Goal: Task Accomplishment & Management: Manage account settings

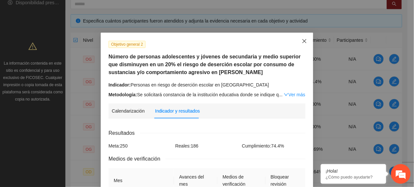
click at [297, 46] on span "Close" at bounding box center [304, 42] width 18 height 18
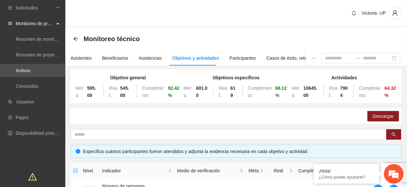
drag, startPoint x: 50, startPoint y: 66, endPoint x: 79, endPoint y: 67, distance: 29.4
click at [30, 68] on link "Activos" at bounding box center [23, 70] width 15 height 5
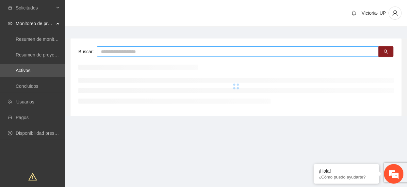
click at [118, 50] on input "text" at bounding box center [238, 51] width 282 height 10
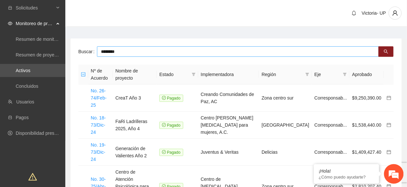
type input "********"
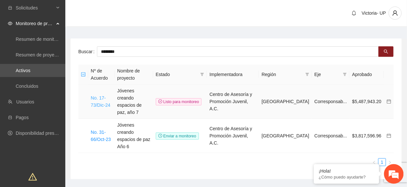
click at [103, 100] on link "No. 17-73/Dic-24" at bounding box center [101, 101] width 20 height 12
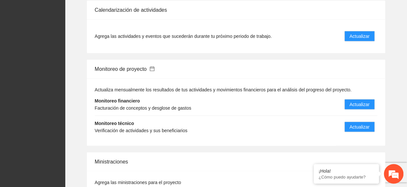
scroll to position [784, 0]
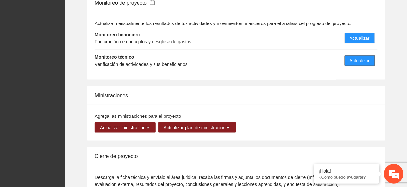
click at [362, 57] on span "Actualizar" at bounding box center [360, 60] width 20 height 7
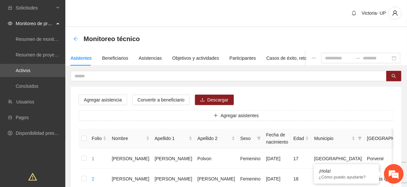
click at [73, 37] on icon "arrow-left" at bounding box center [75, 38] width 5 height 5
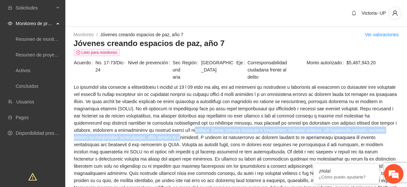
click at [155, 135] on span at bounding box center [236, 177] width 325 height 187
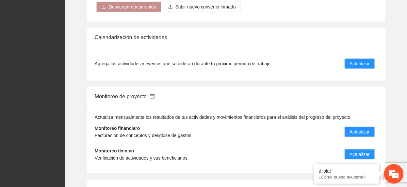
scroll to position [687, 0]
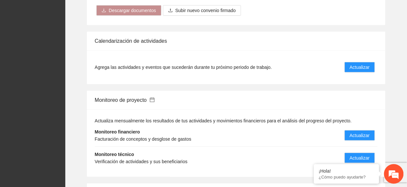
click at [155, 97] on icon "calendar" at bounding box center [152, 99] width 5 height 5
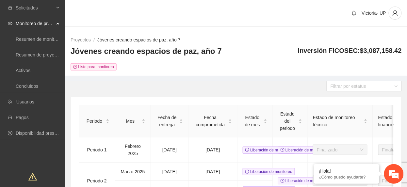
click at [106, 38] on link "Jóvenes creando espacios de paz, año 7" at bounding box center [138, 39] width 83 height 5
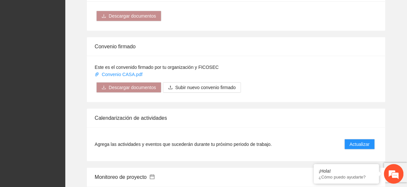
scroll to position [697, 0]
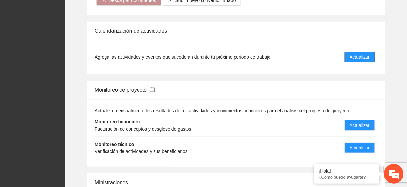
click at [362, 52] on button "Actualizar" at bounding box center [360, 57] width 30 height 10
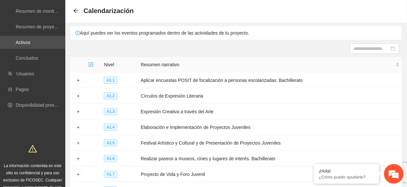
scroll to position [43, 0]
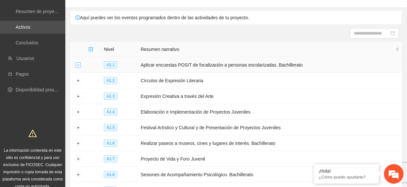
click at [75, 66] on button "Expand row" at bounding box center [77, 65] width 5 height 5
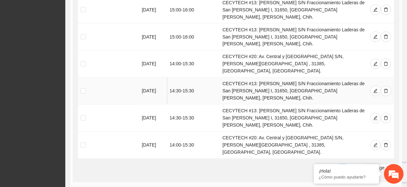
scroll to position [261, 0]
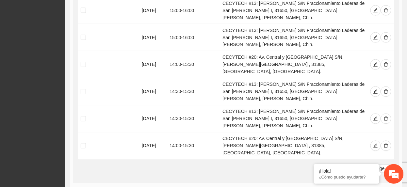
drag, startPoint x: 77, startPoint y: 139, endPoint x: 108, endPoint y: 126, distance: 32.8
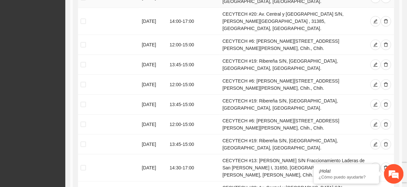
scroll to position [610, 0]
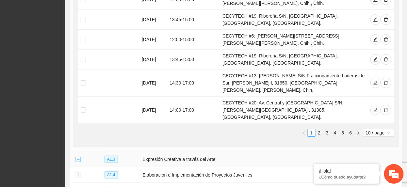
click at [80, 157] on button "Expand row" at bounding box center [77, 159] width 5 height 5
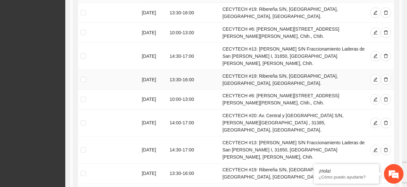
scroll to position [828, 0]
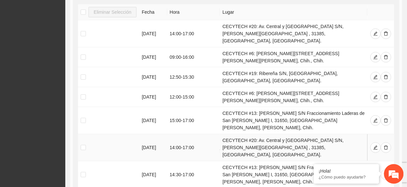
scroll to position [1133, 0]
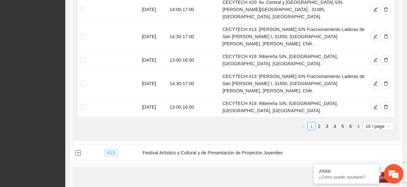
scroll to position [1263, 0]
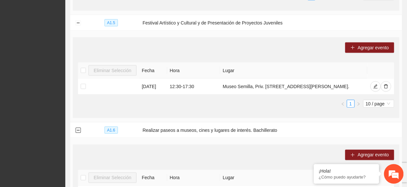
scroll to position [1394, 0]
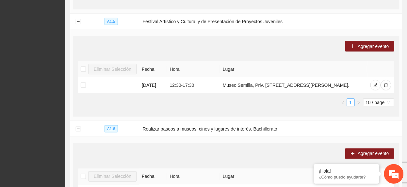
drag, startPoint x: 79, startPoint y: 124, endPoint x: 93, endPoint y: 122, distance: 14.4
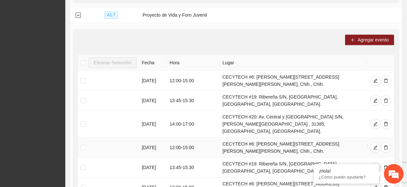
scroll to position [1699, 0]
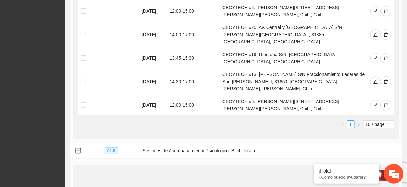
scroll to position [1990, 0]
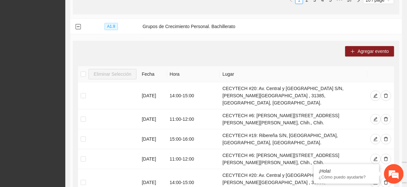
scroll to position [2267, 0]
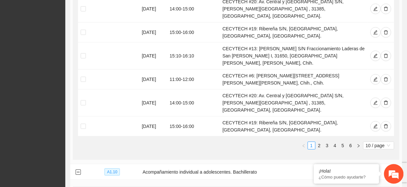
scroll to position [2543, 0]
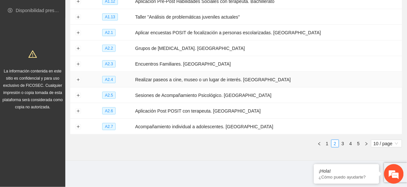
scroll to position [0, 0]
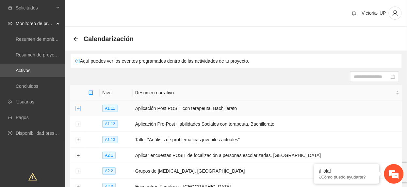
click at [80, 109] on button "Expand row" at bounding box center [77, 108] width 5 height 5
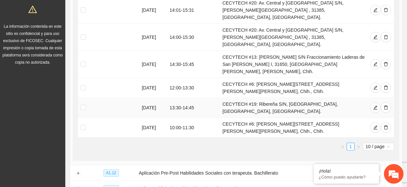
scroll to position [261, 0]
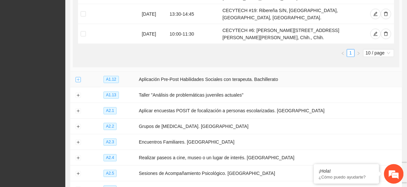
click at [78, 77] on button "Expand row" at bounding box center [77, 79] width 5 height 5
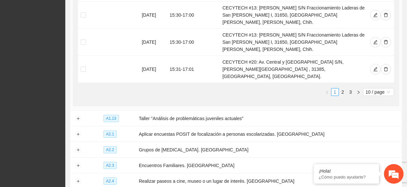
scroll to position [566, 0]
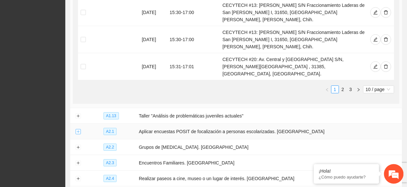
click at [78, 129] on button "Expand row" at bounding box center [77, 131] width 5 height 5
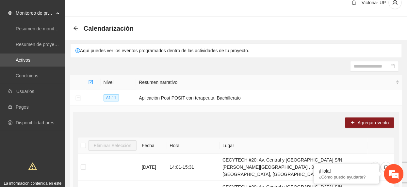
scroll to position [0, 0]
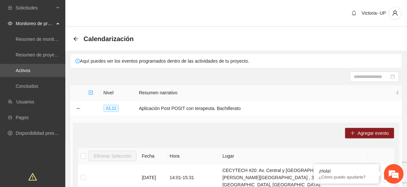
click at [78, 34] on div "Calendarización" at bounding box center [105, 39] width 64 height 10
click at [77, 39] on icon "arrow-left" at bounding box center [75, 38] width 5 height 5
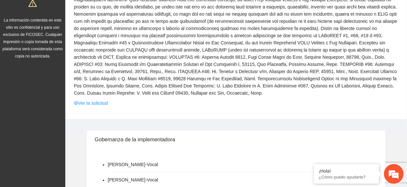
scroll to position [174, 0]
click at [94, 99] on link "Ver la solicitud" at bounding box center [91, 102] width 34 height 7
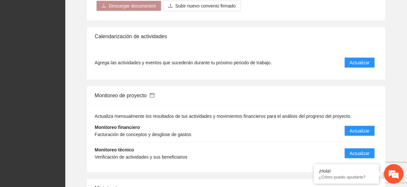
scroll to position [784, 0]
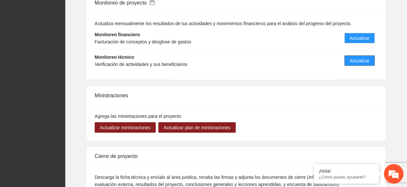
click at [356, 58] on span "Actualizar" at bounding box center [360, 60] width 20 height 7
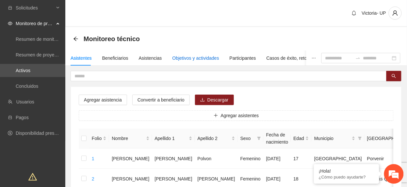
click at [180, 57] on div "Objetivos y actividades" at bounding box center [196, 58] width 47 height 7
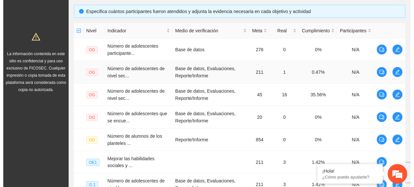
scroll to position [131, 0]
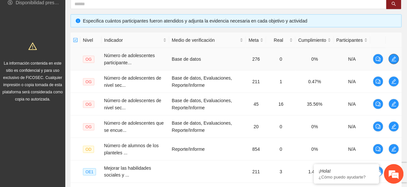
click at [390, 62] on span "edit" at bounding box center [394, 59] width 10 height 5
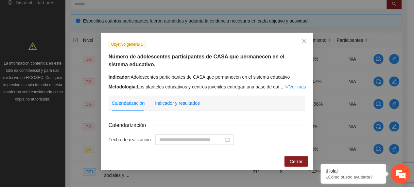
click at [169, 104] on div "Indicador y resultados" at bounding box center [177, 103] width 45 height 7
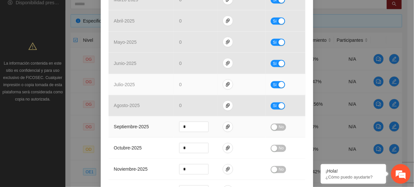
scroll to position [174, 0]
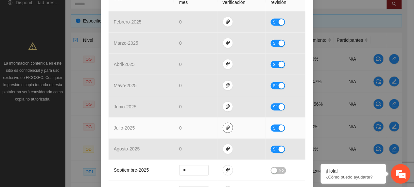
click at [223, 128] on span "paper-clip" at bounding box center [228, 127] width 10 height 5
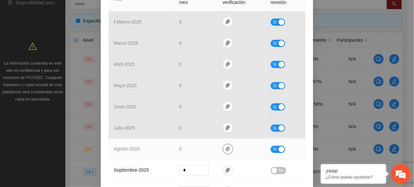
click at [226, 148] on icon "paper-clip" at bounding box center [227, 149] width 5 height 5
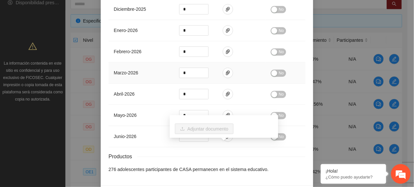
scroll to position [427, 0]
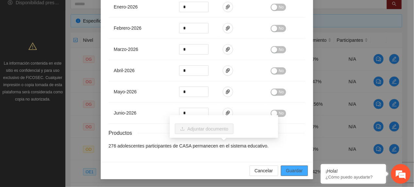
click at [296, 170] on span "Guardar" at bounding box center [294, 170] width 17 height 7
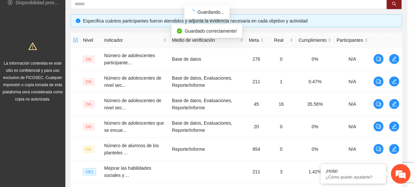
scroll to position [394, 0]
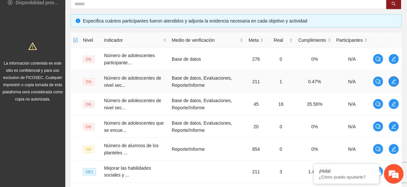
click at [395, 81] on icon "edit" at bounding box center [393, 81] width 5 height 5
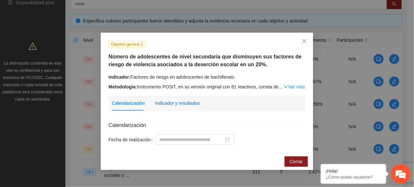
click at [184, 102] on div "Indicador y resultados" at bounding box center [177, 103] width 45 height 7
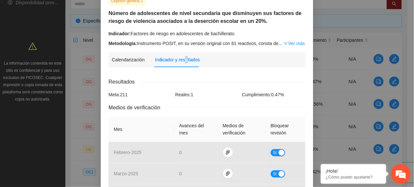
scroll to position [218, 0]
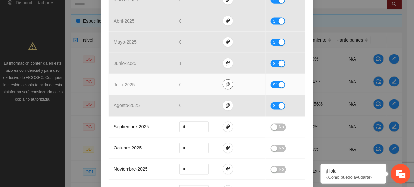
click at [225, 85] on icon "paper-clip" at bounding box center [227, 84] width 5 height 5
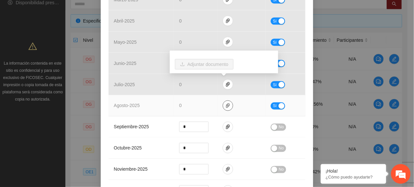
click at [225, 105] on icon "paper-clip" at bounding box center [227, 105] width 5 height 5
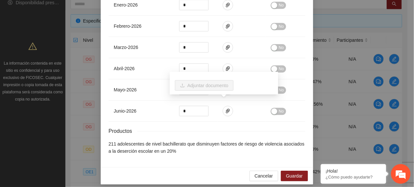
scroll to position [434, 0]
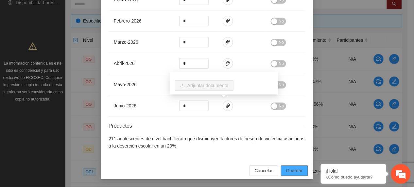
click at [295, 167] on button "Guardar" at bounding box center [294, 171] width 27 height 10
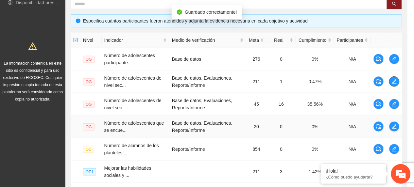
scroll to position [0, 0]
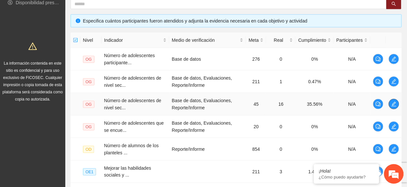
click at [391, 106] on icon "edit" at bounding box center [393, 104] width 5 height 5
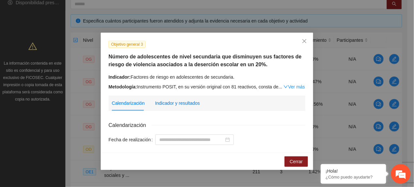
click at [175, 103] on div "Indicador y resultados" at bounding box center [177, 103] width 45 height 7
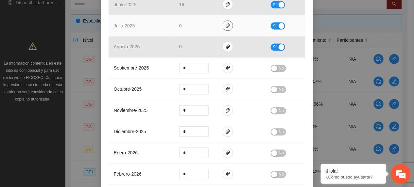
scroll to position [261, 0]
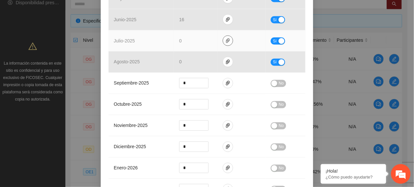
click at [225, 39] on icon "paper-clip" at bounding box center [227, 40] width 5 height 5
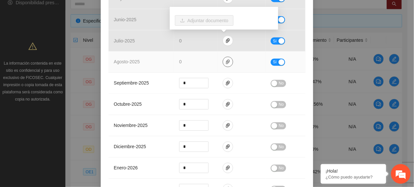
click at [226, 66] on button "button" at bounding box center [228, 62] width 10 height 10
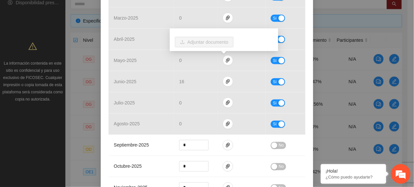
scroll to position [218, 0]
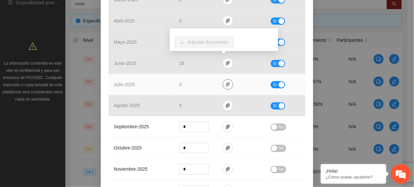
drag, startPoint x: 227, startPoint y: 84, endPoint x: 228, endPoint y: 91, distance: 6.9
click at [227, 84] on span "paper-clip" at bounding box center [228, 84] width 10 height 5
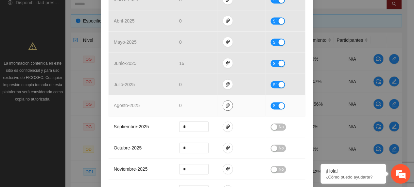
click at [223, 105] on span "paper-clip" at bounding box center [228, 105] width 10 height 5
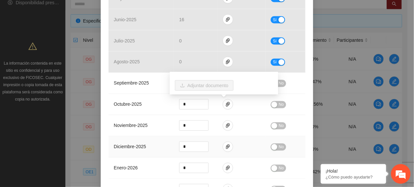
scroll to position [174, 0]
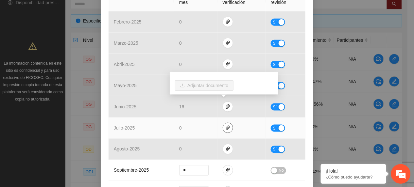
click at [226, 130] on icon "paper-clip" at bounding box center [228, 128] width 4 height 5
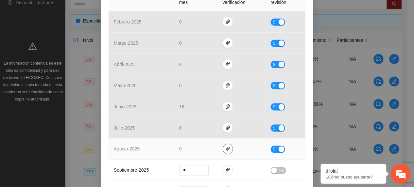
click at [225, 151] on icon "paper-clip" at bounding box center [227, 149] width 5 height 5
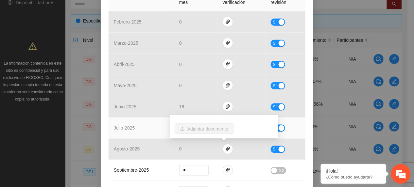
drag, startPoint x: 149, startPoint y: 130, endPoint x: 169, endPoint y: 135, distance: 19.9
click at [152, 132] on td "julio - 2025" at bounding box center [140, 128] width 65 height 21
click at [225, 130] on icon "paper-clip" at bounding box center [227, 127] width 5 height 5
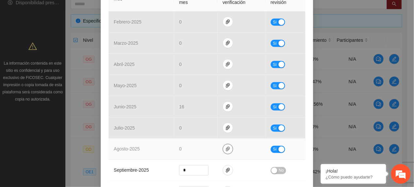
click at [226, 148] on icon "paper-clip" at bounding box center [227, 149] width 5 height 5
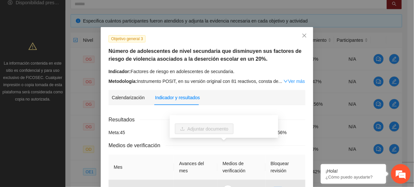
scroll to position [0, 0]
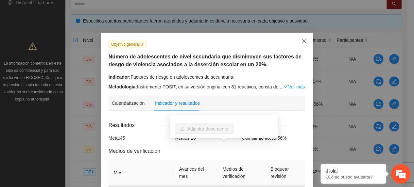
drag, startPoint x: 300, startPoint y: 44, endPoint x: 289, endPoint y: 51, distance: 13.1
click at [300, 44] on span "Close" at bounding box center [304, 42] width 18 height 18
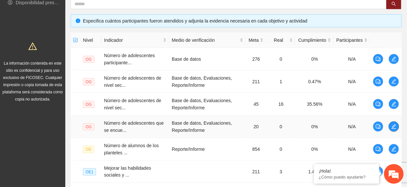
click at [390, 127] on span "edit" at bounding box center [394, 126] width 10 height 5
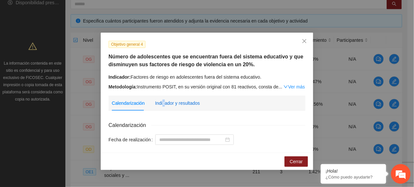
click at [163, 107] on div "Indicador y resultados" at bounding box center [177, 103] width 45 height 15
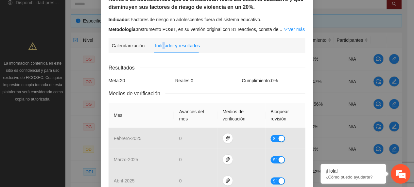
scroll to position [261, 0]
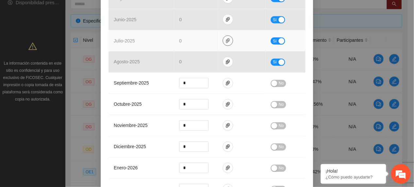
click at [226, 43] on icon "paper-clip" at bounding box center [228, 41] width 4 height 5
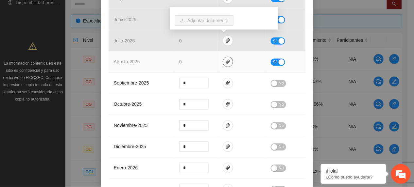
drag, startPoint x: 226, startPoint y: 61, endPoint x: 233, endPoint y: 63, distance: 7.1
click at [225, 61] on icon "paper-clip" at bounding box center [227, 61] width 5 height 5
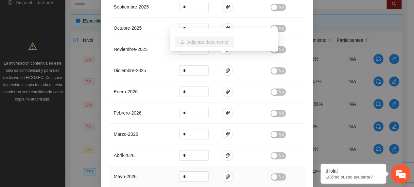
scroll to position [434, 0]
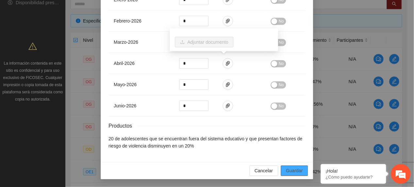
click at [289, 172] on span "Guardar" at bounding box center [294, 170] width 17 height 7
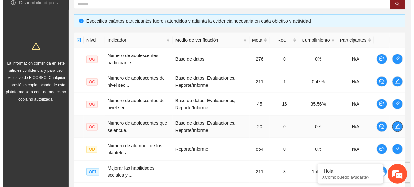
scroll to position [174, 0]
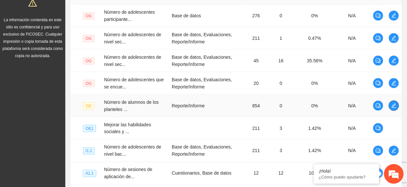
click at [395, 110] on button "button" at bounding box center [394, 106] width 10 height 10
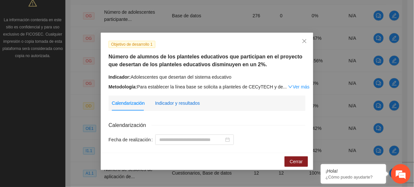
drag, startPoint x: 164, startPoint y: 100, endPoint x: 186, endPoint y: 113, distance: 25.8
click at [164, 101] on div "Indicador y resultados" at bounding box center [177, 103] width 45 height 7
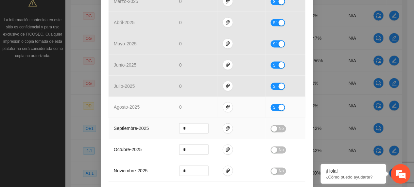
scroll to position [223, 0]
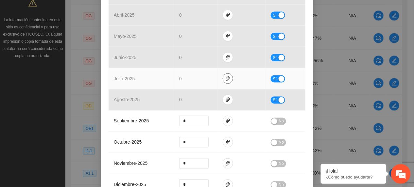
click at [227, 79] on span "paper-clip" at bounding box center [228, 78] width 10 height 5
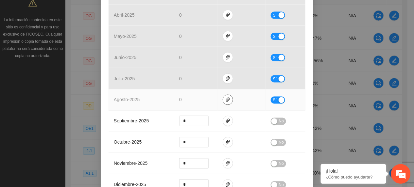
click at [225, 99] on icon "paper-clip" at bounding box center [227, 99] width 5 height 5
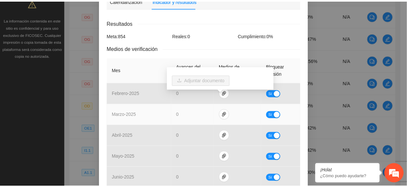
scroll to position [0, 0]
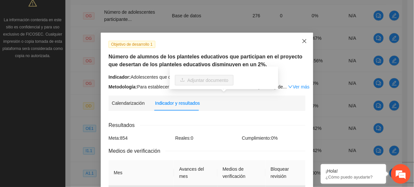
click at [297, 43] on span "Close" at bounding box center [304, 42] width 18 height 18
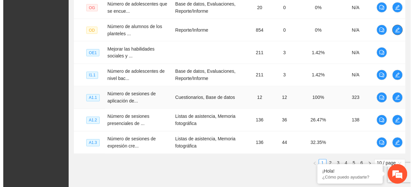
scroll to position [261, 0]
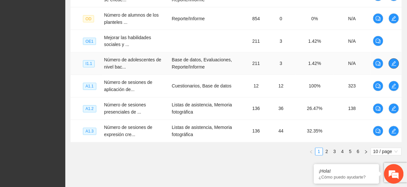
click at [391, 66] on icon "edit" at bounding box center [393, 63] width 5 height 5
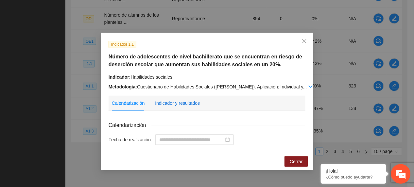
click at [183, 102] on div "Indicador y resultados" at bounding box center [177, 103] width 45 height 7
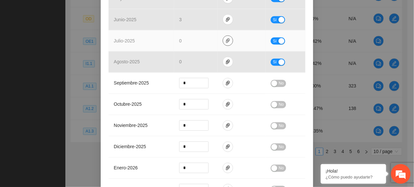
click at [225, 41] on icon "paper-clip" at bounding box center [227, 40] width 5 height 5
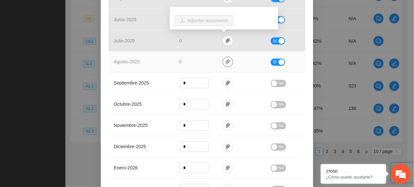
click at [226, 60] on span "paper-clip" at bounding box center [228, 61] width 10 height 5
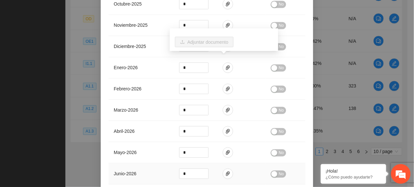
scroll to position [434, 0]
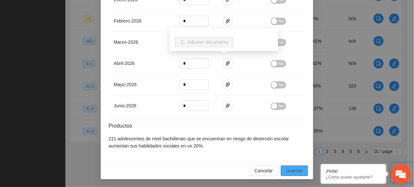
click at [292, 167] on span "Guardar" at bounding box center [294, 170] width 17 height 7
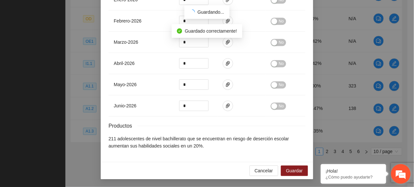
scroll to position [402, 0]
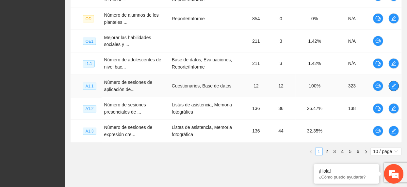
click at [394, 85] on icon "edit" at bounding box center [393, 86] width 5 height 5
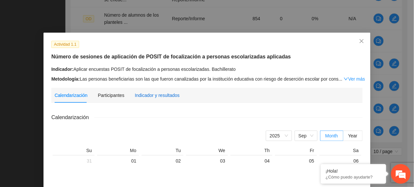
click at [161, 93] on div "Indicador y resultados" at bounding box center [157, 95] width 45 height 7
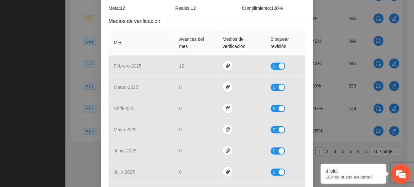
scroll to position [261, 0]
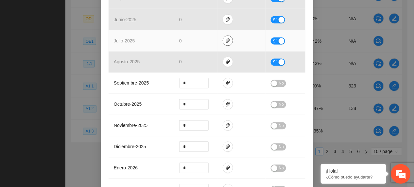
click at [226, 43] on icon "paper-clip" at bounding box center [228, 41] width 4 height 5
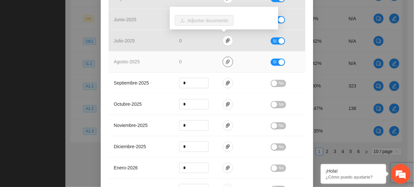
click at [226, 63] on icon "paper-clip" at bounding box center [228, 62] width 4 height 5
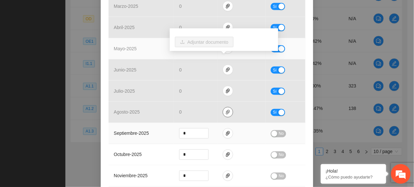
scroll to position [218, 0]
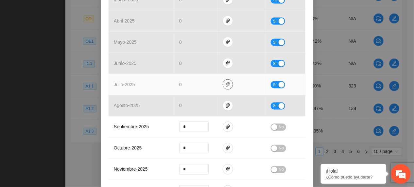
click at [225, 85] on icon "paper-clip" at bounding box center [227, 84] width 5 height 5
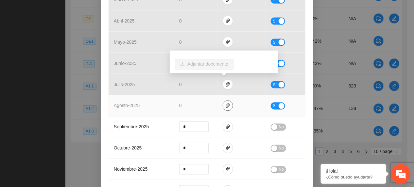
click at [225, 105] on icon "paper-clip" at bounding box center [227, 105] width 5 height 5
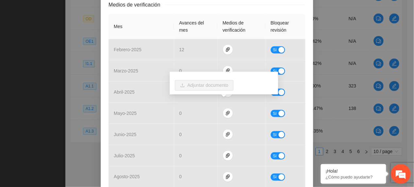
scroll to position [174, 0]
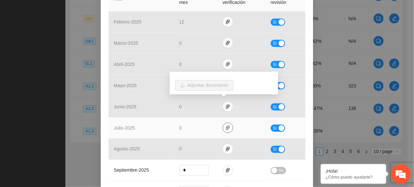
click at [225, 131] on button "button" at bounding box center [228, 128] width 10 height 10
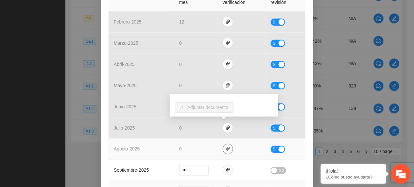
drag, startPoint x: 226, startPoint y: 152, endPoint x: 225, endPoint y: 187, distance: 35.0
click at [225, 154] on button "button" at bounding box center [228, 149] width 10 height 10
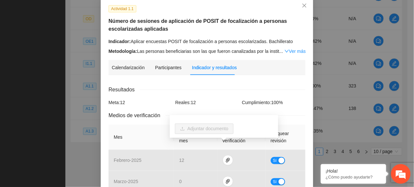
scroll to position [0, 0]
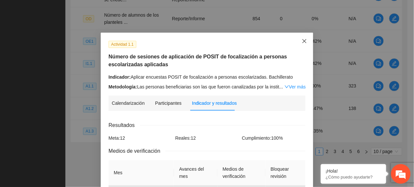
click at [305, 42] on span "Close" at bounding box center [304, 42] width 18 height 18
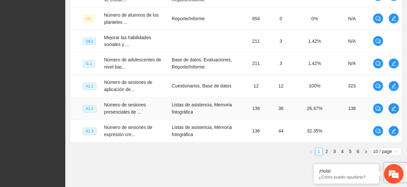
click at [392, 110] on icon "edit" at bounding box center [393, 108] width 5 height 5
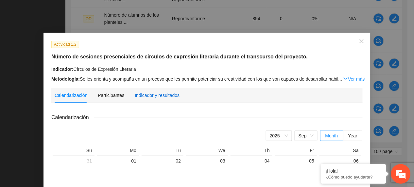
click at [156, 93] on div "Indicador y resultados" at bounding box center [157, 95] width 45 height 7
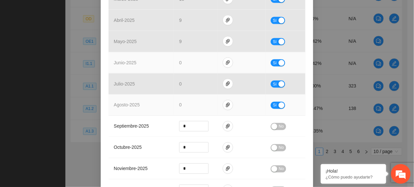
scroll to position [218, 0]
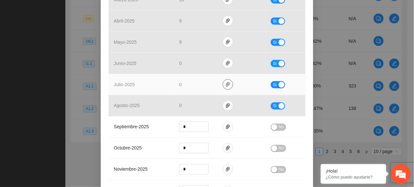
click at [225, 84] on icon "paper-clip" at bounding box center [227, 84] width 5 height 5
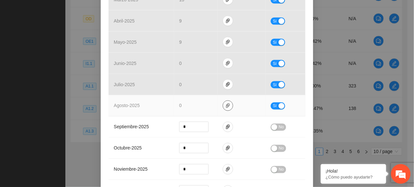
click at [225, 106] on icon "paper-clip" at bounding box center [227, 105] width 5 height 5
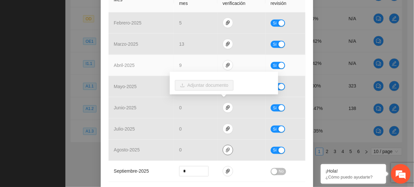
scroll to position [0, 0]
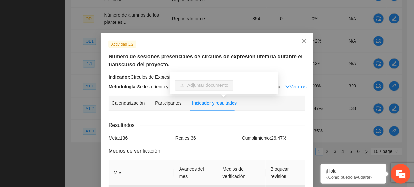
click at [301, 69] on div "Actividad 1.2 Número de sesiones presenciales de círculos de expresión literari…" at bounding box center [207, 66] width 202 height 50
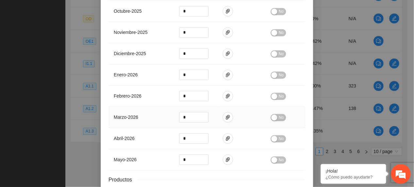
scroll to position [412, 0]
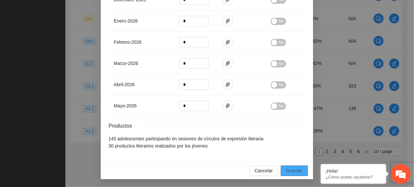
click at [292, 173] on span "Guardar" at bounding box center [294, 170] width 17 height 7
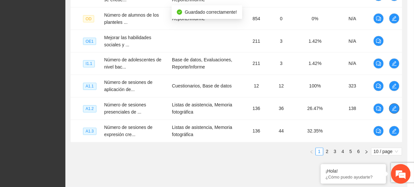
scroll to position [0, 0]
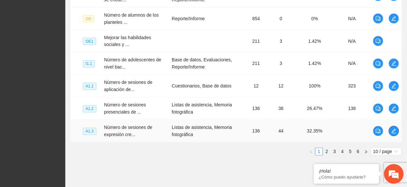
click at [391, 135] on button "button" at bounding box center [394, 131] width 10 height 10
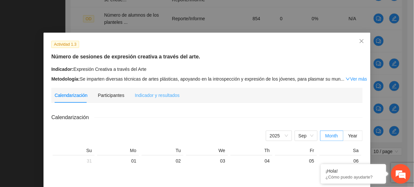
click at [152, 99] on div "Indicador y resultados" at bounding box center [157, 95] width 45 height 15
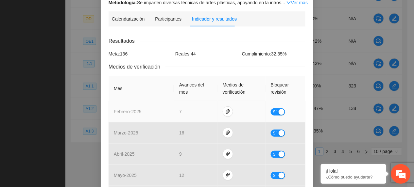
scroll to position [218, 0]
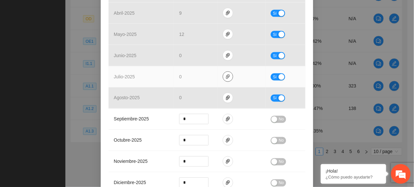
click at [226, 76] on icon "paper-clip" at bounding box center [227, 76] width 5 height 5
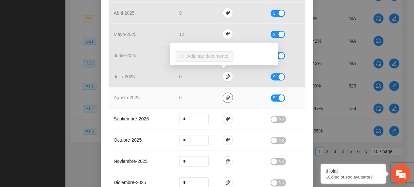
click at [227, 97] on span "paper-clip" at bounding box center [228, 97] width 10 height 5
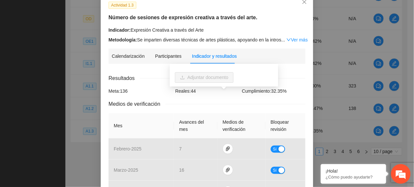
scroll to position [174, 0]
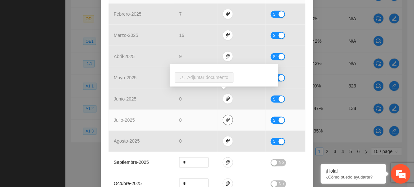
click at [225, 124] on button "button" at bounding box center [228, 120] width 10 height 10
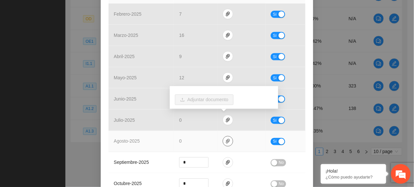
click at [225, 144] on icon "paper-clip" at bounding box center [227, 141] width 5 height 5
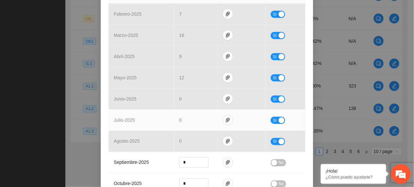
click at [163, 118] on td "julio - 2025" at bounding box center [140, 120] width 65 height 21
click at [225, 120] on icon "paper-clip" at bounding box center [227, 120] width 5 height 5
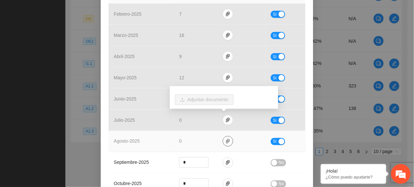
click at [225, 143] on icon "paper-clip" at bounding box center [227, 141] width 5 height 5
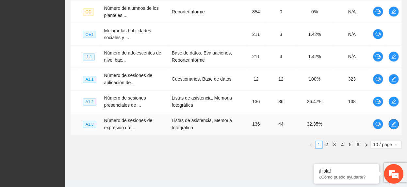
scroll to position [281, 0]
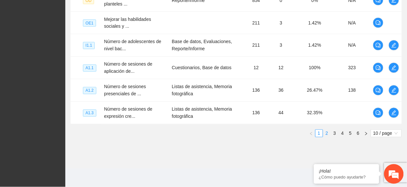
click at [326, 135] on link "2" at bounding box center [326, 133] width 7 height 7
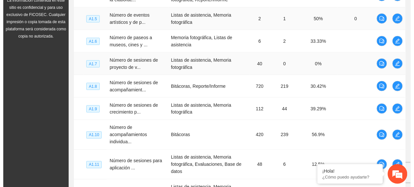
scroll to position [150, 0]
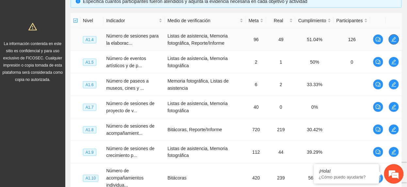
click at [394, 39] on icon "edit" at bounding box center [394, 39] width 5 height 5
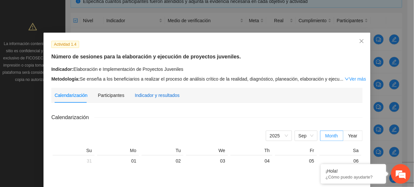
drag, startPoint x: 144, startPoint y: 97, endPoint x: 153, endPoint y: 103, distance: 11.0
click at [146, 98] on div "Indicador y resultados" at bounding box center [157, 95] width 45 height 7
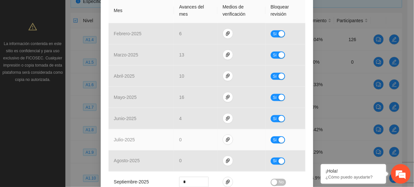
scroll to position [174, 0]
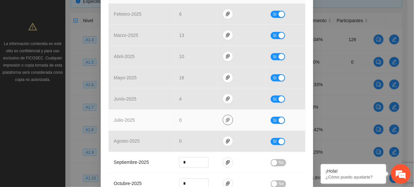
click at [223, 119] on span "paper-clip" at bounding box center [228, 120] width 10 height 5
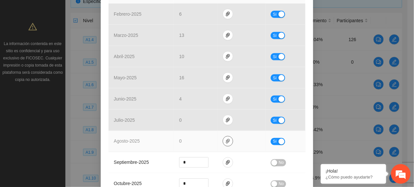
drag, startPoint x: 223, startPoint y: 140, endPoint x: 220, endPoint y: 135, distance: 6.2
click at [225, 140] on icon "paper-clip" at bounding box center [227, 141] width 5 height 5
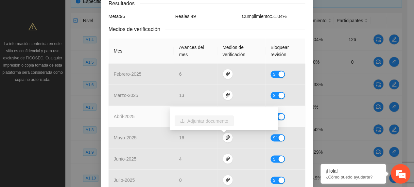
scroll to position [0, 0]
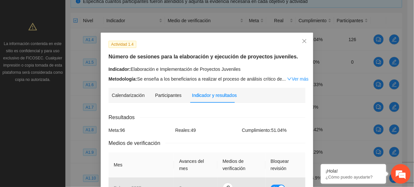
drag, startPoint x: 298, startPoint y: 77, endPoint x: 286, endPoint y: 72, distance: 13.3
click at [297, 77] on link "Ver más" at bounding box center [297, 78] width 21 height 5
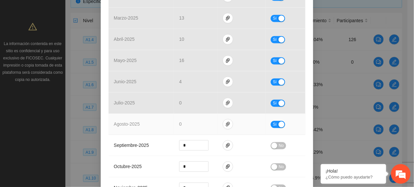
scroll to position [348, 0]
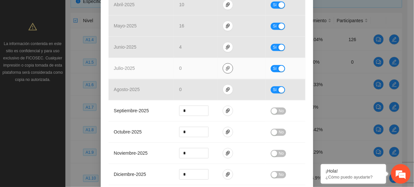
click at [226, 66] on icon "paper-clip" at bounding box center [228, 68] width 4 height 5
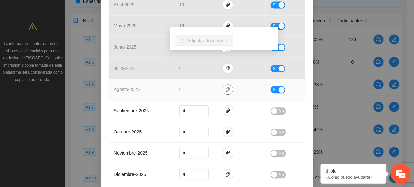
click at [227, 87] on span "paper-clip" at bounding box center [228, 89] width 10 height 5
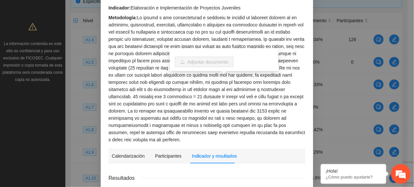
scroll to position [0, 0]
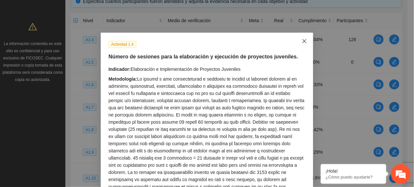
click at [303, 42] on icon "close" at bounding box center [304, 41] width 5 height 5
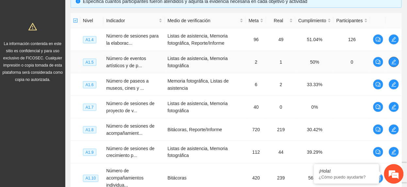
click at [395, 63] on icon "edit" at bounding box center [393, 61] width 5 height 5
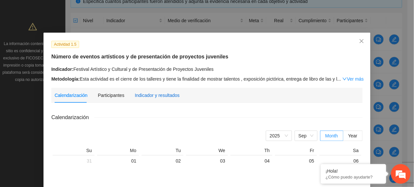
click at [164, 97] on div "Indicador y resultados" at bounding box center [157, 95] width 45 height 7
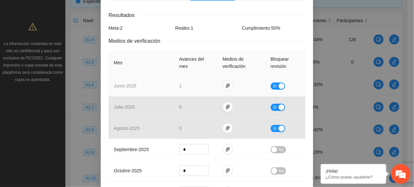
scroll to position [87, 0]
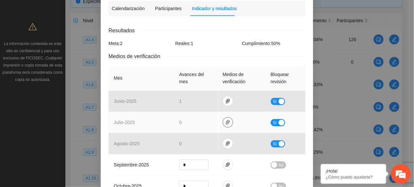
drag, startPoint x: 225, startPoint y: 122, endPoint x: 220, endPoint y: 132, distance: 11.3
click at [225, 123] on icon "paper-clip" at bounding box center [227, 122] width 5 height 5
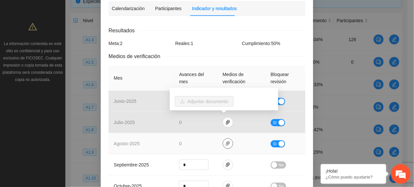
click at [226, 146] on icon "paper-clip" at bounding box center [228, 143] width 4 height 5
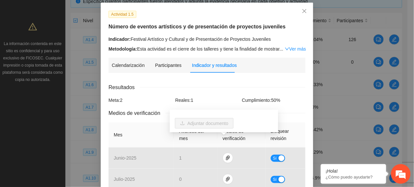
scroll to position [0, 0]
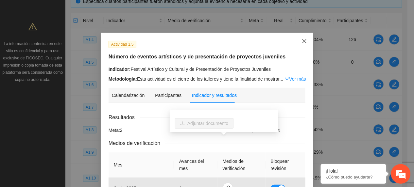
drag, startPoint x: 308, startPoint y: 37, endPoint x: 300, endPoint y: 36, distance: 8.2
click at [300, 36] on span "Close" at bounding box center [304, 42] width 18 height 18
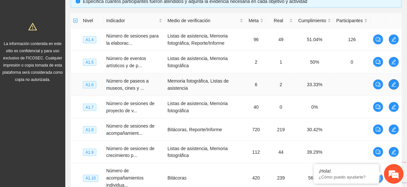
click at [397, 84] on span "edit" at bounding box center [394, 84] width 10 height 5
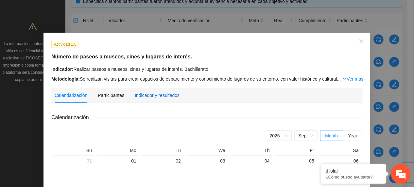
click at [144, 98] on div "Indicador y resultados" at bounding box center [157, 95] width 45 height 7
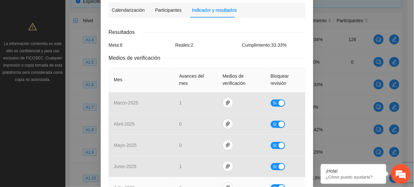
scroll to position [174, 0]
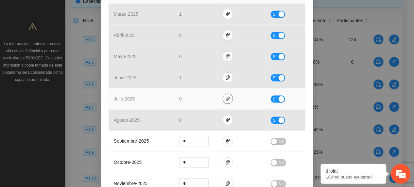
click at [226, 101] on icon "paper-clip" at bounding box center [228, 99] width 4 height 5
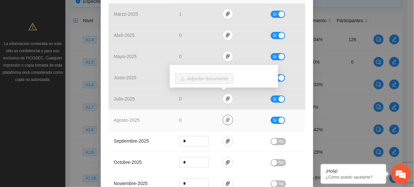
click at [223, 119] on button "button" at bounding box center [228, 120] width 10 height 10
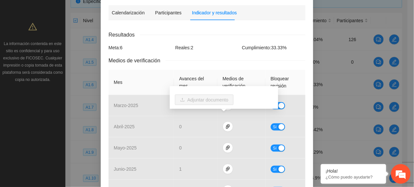
scroll to position [0, 0]
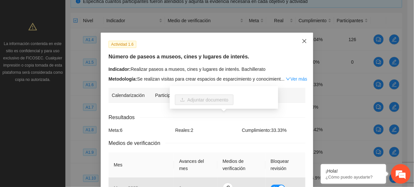
click at [298, 46] on span "Close" at bounding box center [304, 42] width 18 height 18
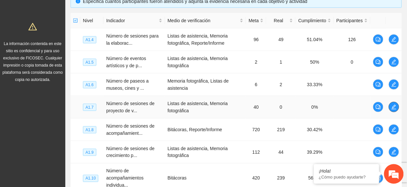
drag, startPoint x: 394, startPoint y: 110, endPoint x: 389, endPoint y: 117, distance: 8.4
click at [395, 114] on td at bounding box center [394, 107] width 16 height 23
click at [390, 111] on td at bounding box center [394, 107] width 16 height 23
click at [395, 110] on button "button" at bounding box center [394, 107] width 10 height 10
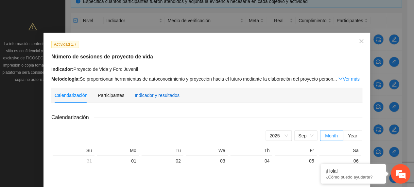
click at [153, 92] on div "Indicador y resultados" at bounding box center [157, 95] width 45 height 7
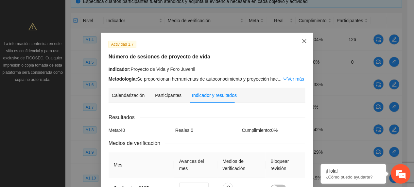
click at [296, 41] on span "Close" at bounding box center [304, 42] width 18 height 18
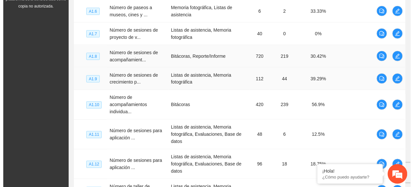
scroll to position [237, 0]
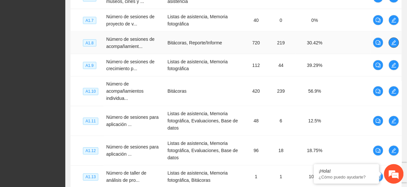
click at [393, 44] on icon "edit" at bounding box center [394, 43] width 5 height 5
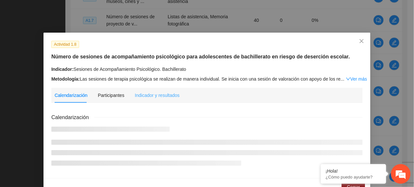
click at [145, 99] on div "Indicador y resultados" at bounding box center [157, 95] width 45 height 15
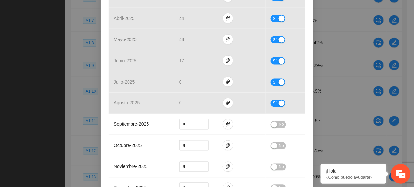
scroll to position [223, 0]
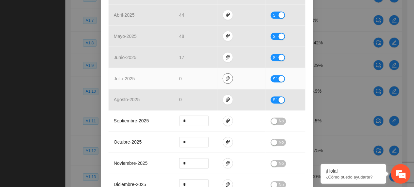
click at [223, 80] on span "paper-clip" at bounding box center [228, 78] width 10 height 5
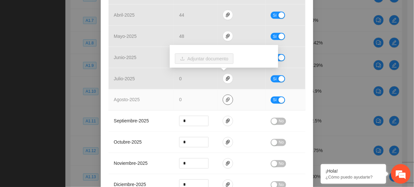
click at [225, 103] on icon "paper-clip" at bounding box center [227, 99] width 5 height 5
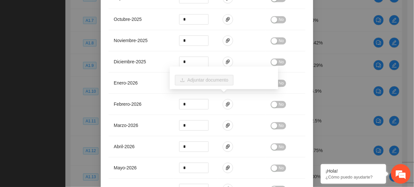
scroll to position [427, 0]
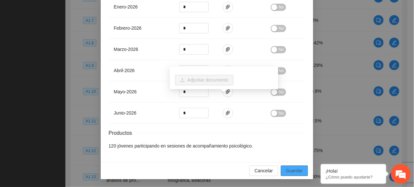
click at [286, 173] on span "Guardar" at bounding box center [294, 170] width 17 height 7
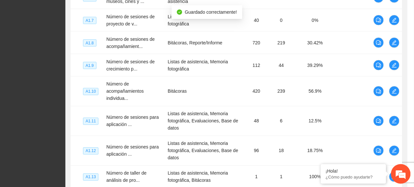
scroll to position [394, 0]
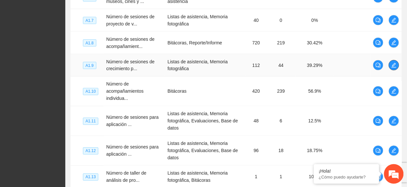
click at [390, 65] on span "edit" at bounding box center [394, 65] width 10 height 5
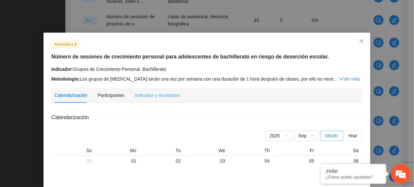
click at [137, 99] on div "Indicador y resultados" at bounding box center [157, 95] width 45 height 15
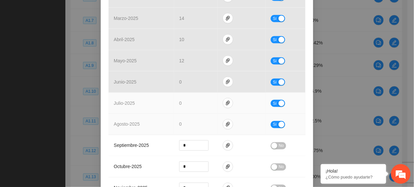
scroll to position [218, 0]
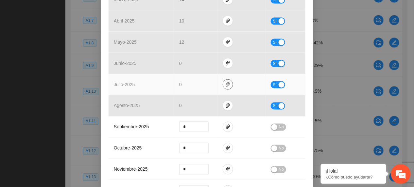
click at [225, 85] on icon "paper-clip" at bounding box center [227, 84] width 5 height 5
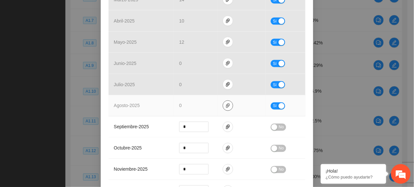
click at [226, 105] on icon "paper-clip" at bounding box center [228, 106] width 4 height 5
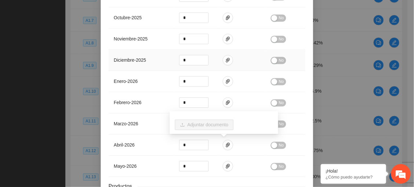
scroll to position [261, 0]
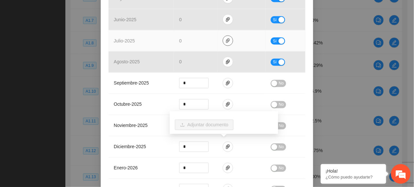
click at [229, 41] on span "paper-clip" at bounding box center [228, 40] width 10 height 5
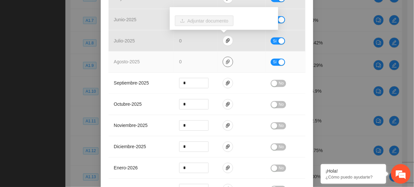
click at [225, 65] on icon "paper-clip" at bounding box center [227, 61] width 5 height 5
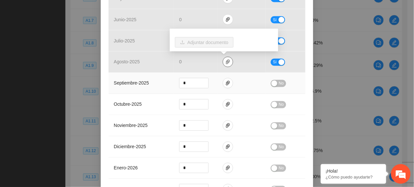
scroll to position [0, 0]
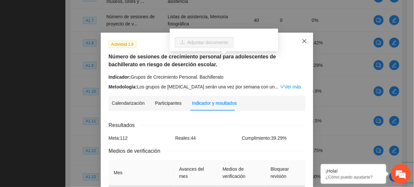
click at [303, 41] on icon "close" at bounding box center [304, 41] width 5 height 5
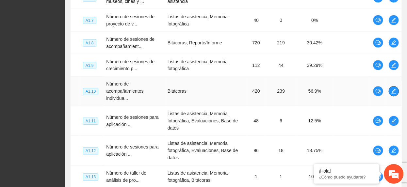
click at [396, 93] on span "edit" at bounding box center [394, 91] width 10 height 5
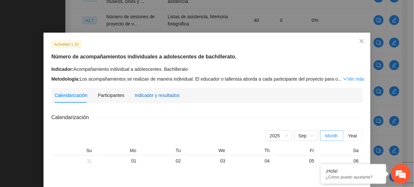
click at [146, 94] on div "Indicador y resultados" at bounding box center [157, 95] width 45 height 7
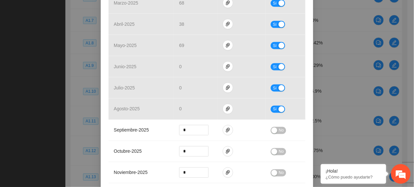
scroll to position [218, 0]
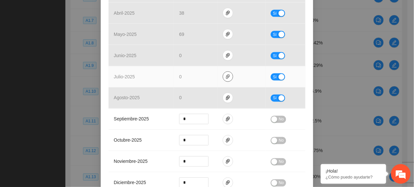
drag, startPoint x: 228, startPoint y: 78, endPoint x: 226, endPoint y: 82, distance: 4.8
click at [227, 79] on span "paper-clip" at bounding box center [228, 76] width 10 height 5
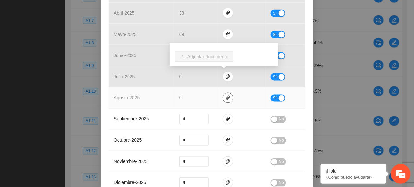
click at [225, 100] on icon "paper-clip" at bounding box center [227, 97] width 5 height 5
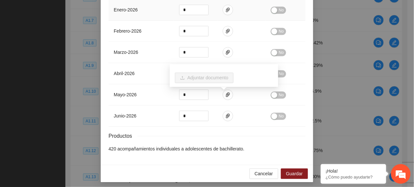
scroll to position [419, 0]
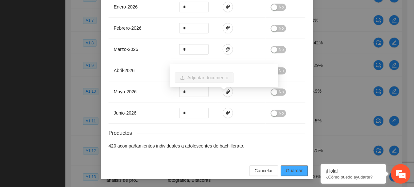
click at [286, 172] on span "Guardar" at bounding box center [294, 170] width 17 height 7
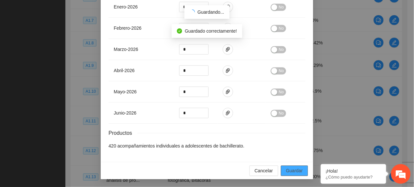
scroll to position [386, 0]
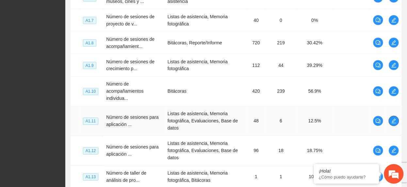
click at [391, 121] on span "edit" at bounding box center [394, 121] width 10 height 5
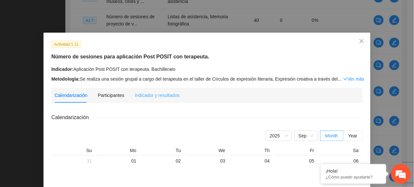
click at [173, 101] on div "Indicador y resultados" at bounding box center [157, 95] width 45 height 15
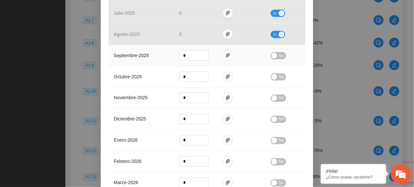
scroll to position [131, 0]
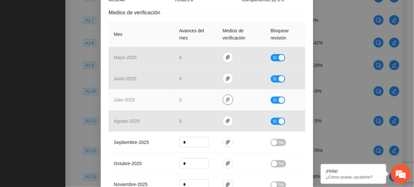
click at [225, 98] on icon "paper-clip" at bounding box center [227, 99] width 5 height 5
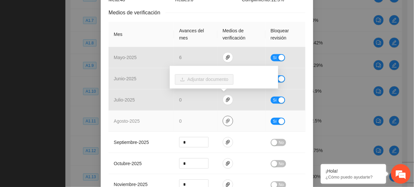
click at [219, 116] on td at bounding box center [241, 121] width 48 height 21
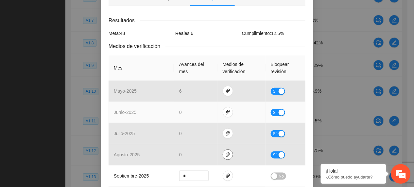
scroll to position [87, 0]
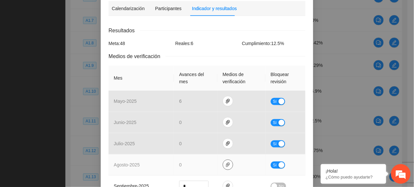
click at [227, 163] on span "paper-clip" at bounding box center [228, 164] width 10 height 5
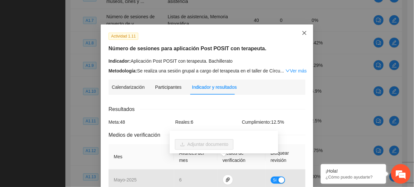
scroll to position [0, 0]
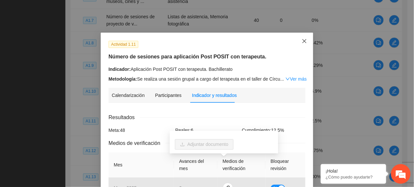
click at [301, 38] on span "Close" at bounding box center [304, 42] width 18 height 18
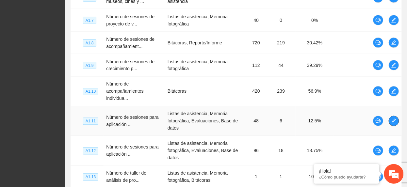
click at [395, 120] on icon "edit" at bounding box center [393, 121] width 5 height 5
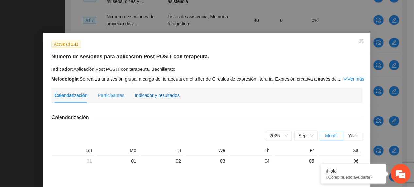
click at [172, 95] on div "Indicador y resultados" at bounding box center [157, 95] width 45 height 7
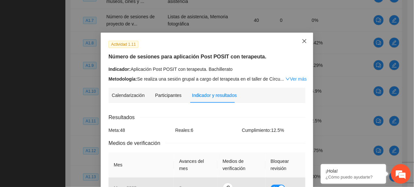
click at [305, 49] on span "Close" at bounding box center [304, 42] width 18 height 18
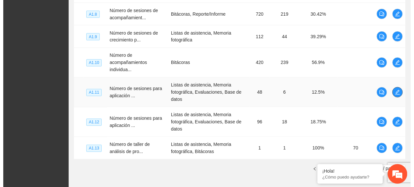
scroll to position [281, 0]
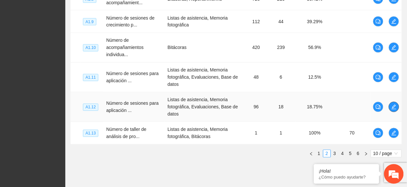
click at [395, 108] on icon "edit" at bounding box center [393, 107] width 5 height 5
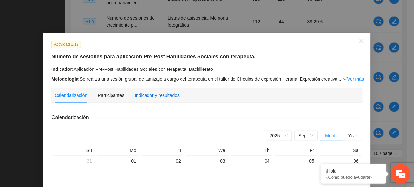
click at [170, 98] on div "Indicador y resultados" at bounding box center [157, 95] width 45 height 7
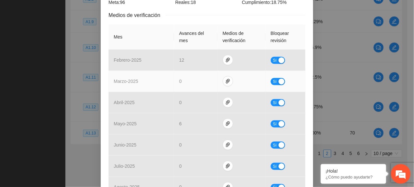
scroll to position [174, 0]
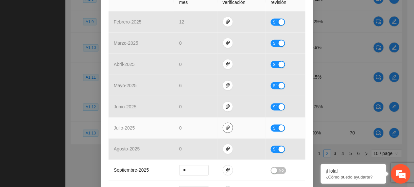
drag, startPoint x: 223, startPoint y: 118, endPoint x: 225, endPoint y: 126, distance: 8.4
click at [223, 123] on button "button" at bounding box center [228, 128] width 10 height 10
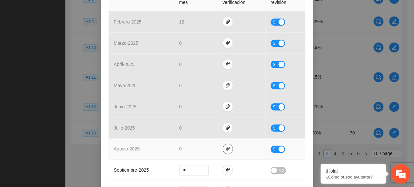
click at [226, 147] on icon "paper-clip" at bounding box center [228, 149] width 4 height 5
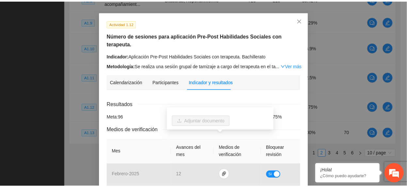
scroll to position [0, 0]
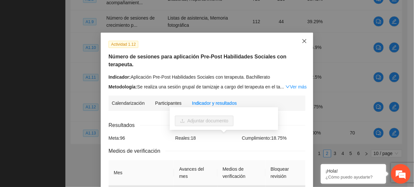
click at [302, 42] on icon "close" at bounding box center [304, 41] width 4 height 4
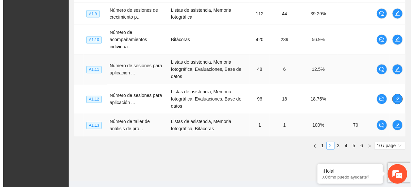
scroll to position [303, 0]
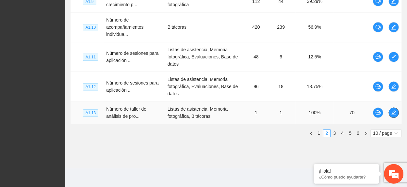
click at [392, 110] on button "button" at bounding box center [394, 113] width 10 height 10
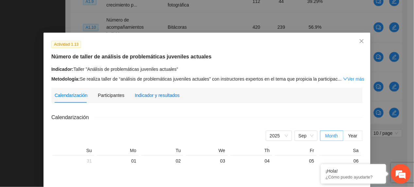
click at [150, 93] on div "Indicador y resultados" at bounding box center [157, 95] width 45 height 7
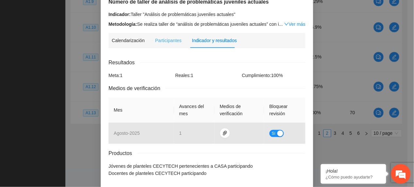
scroll to position [83, 0]
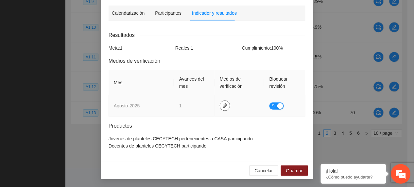
click at [224, 107] on span "paper-clip" at bounding box center [225, 105] width 10 height 5
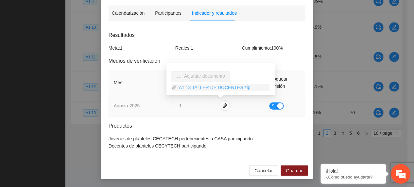
click at [208, 87] on link "A1.13 TALLER DE DOCENTES.zip" at bounding box center [222, 87] width 93 height 7
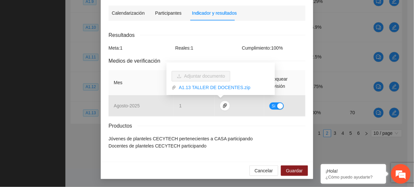
scroll to position [0, 0]
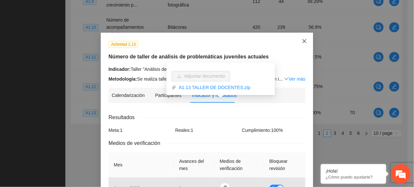
drag, startPoint x: 303, startPoint y: 41, endPoint x: 296, endPoint y: 47, distance: 9.7
click at [303, 42] on icon "close" at bounding box center [304, 41] width 5 height 5
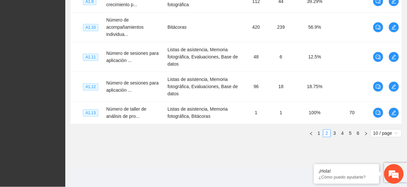
drag, startPoint x: 127, startPoint y: 143, endPoint x: 209, endPoint y: 127, distance: 83.2
click at [394, 112] on icon "edit" at bounding box center [393, 112] width 5 height 5
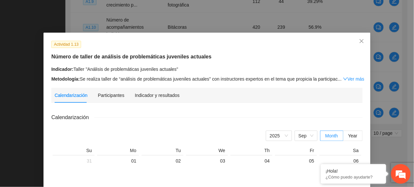
click at [343, 78] on link "Ver más" at bounding box center [353, 78] width 21 height 5
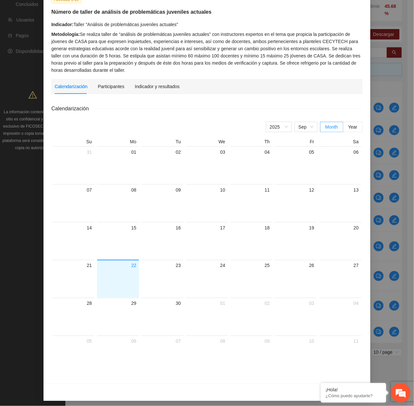
scroll to position [46, 0]
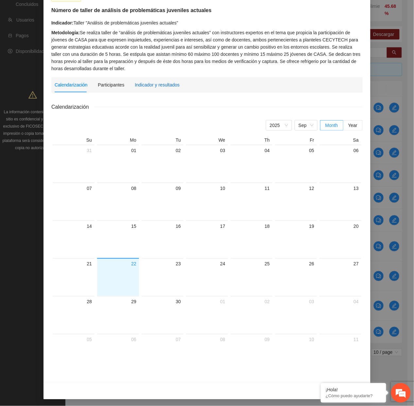
click at [167, 88] on div "Indicador y resultados" at bounding box center [157, 84] width 45 height 7
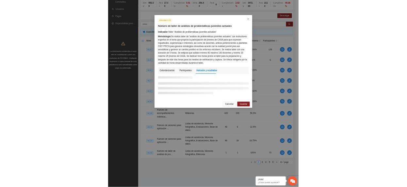
scroll to position [0, 0]
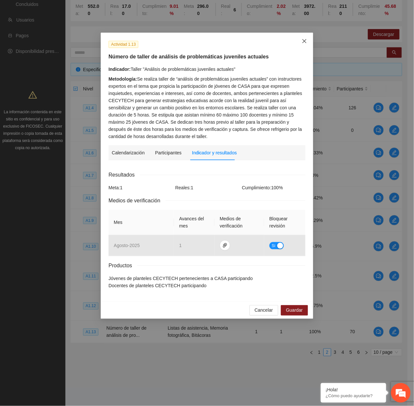
click at [305, 47] on span "Close" at bounding box center [304, 42] width 18 height 18
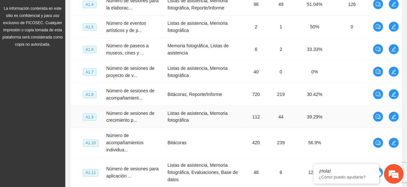
scroll to position [303, 0]
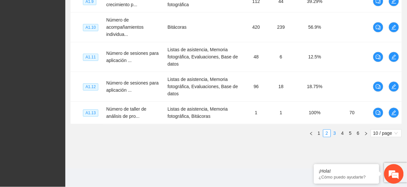
click at [333, 131] on link "3" at bounding box center [334, 133] width 7 height 7
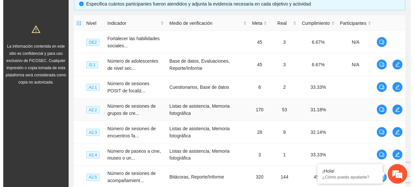
scroll to position [128, 0]
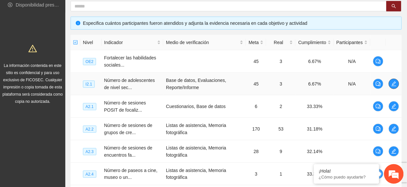
click at [398, 82] on span "edit" at bounding box center [394, 83] width 10 height 5
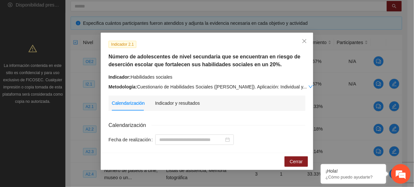
drag, startPoint x: 177, startPoint y: 107, endPoint x: 176, endPoint y: 114, distance: 7.5
click at [176, 107] on div "Indicador y resultados" at bounding box center [177, 103] width 45 height 15
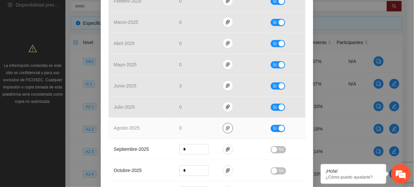
scroll to position [218, 0]
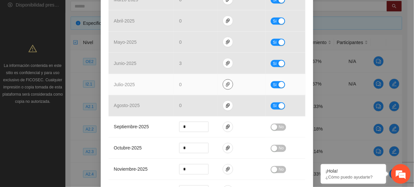
click at [226, 88] on button "button" at bounding box center [228, 84] width 10 height 10
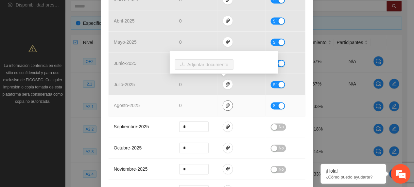
click at [226, 107] on icon "paper-clip" at bounding box center [228, 106] width 4 height 5
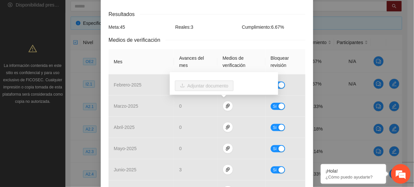
scroll to position [0, 0]
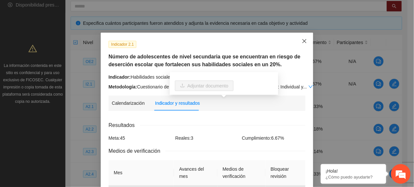
click at [303, 37] on span "Close" at bounding box center [304, 42] width 18 height 18
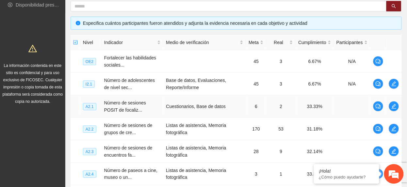
click at [399, 105] on td at bounding box center [394, 106] width 16 height 23
click at [396, 106] on icon "edit" at bounding box center [393, 106] width 5 height 5
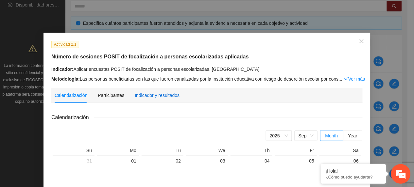
click at [139, 93] on div "Indicador y resultados" at bounding box center [157, 95] width 45 height 7
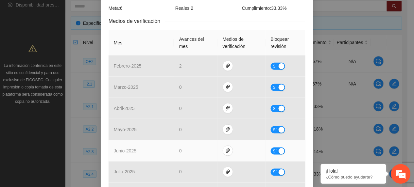
scroll to position [181, 0]
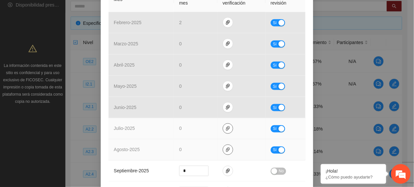
drag, startPoint x: 224, startPoint y: 114, endPoint x: 222, endPoint y: 131, distance: 17.1
click at [225, 126] on icon "paper-clip" at bounding box center [227, 128] width 5 height 5
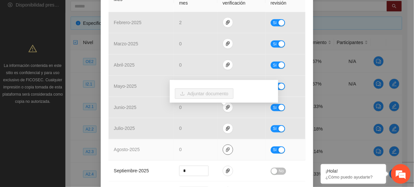
click at [225, 147] on icon "paper-clip" at bounding box center [227, 149] width 5 height 5
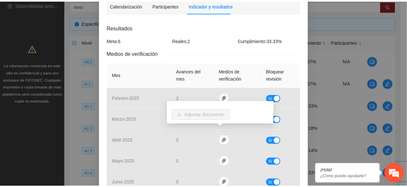
scroll to position [0, 0]
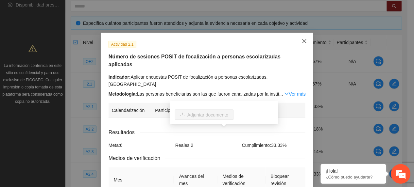
click at [298, 43] on span "Close" at bounding box center [304, 42] width 18 height 18
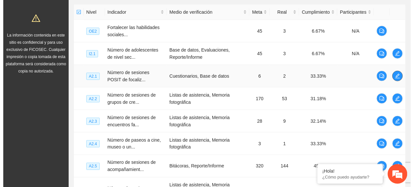
scroll to position [172, 0]
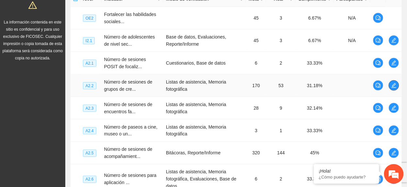
click at [398, 88] on span "edit" at bounding box center [394, 85] width 10 height 5
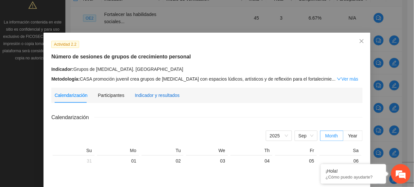
click at [138, 98] on div "Indicador y resultados" at bounding box center [157, 95] width 45 height 7
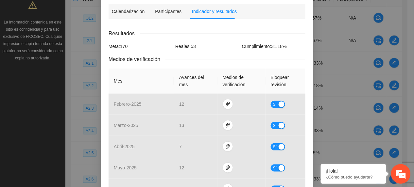
scroll to position [218, 0]
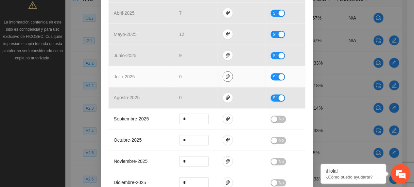
click at [225, 76] on icon "paper-clip" at bounding box center [227, 76] width 5 height 5
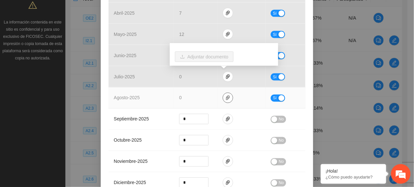
click at [223, 101] on span "paper-clip" at bounding box center [228, 97] width 10 height 5
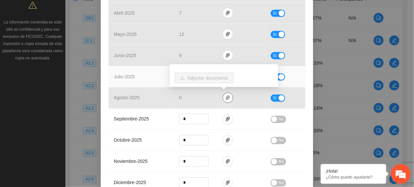
scroll to position [0, 0]
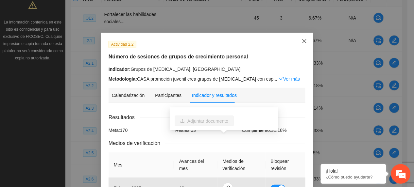
click at [296, 42] on span "Close" at bounding box center [304, 42] width 18 height 18
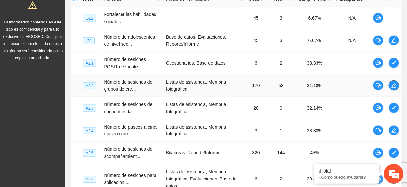
click at [391, 91] on button "button" at bounding box center [394, 85] width 10 height 10
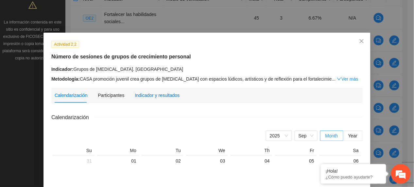
click at [159, 97] on div "Indicador y resultados" at bounding box center [157, 95] width 45 height 7
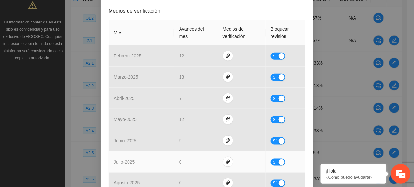
scroll to position [174, 0]
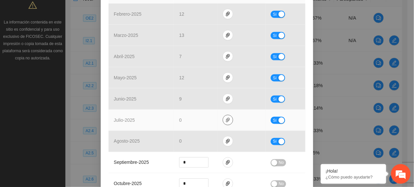
click at [226, 121] on icon "paper-clip" at bounding box center [228, 120] width 4 height 5
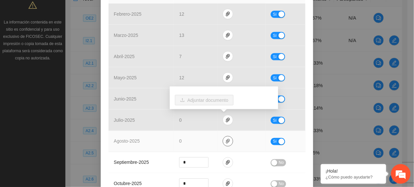
click at [225, 141] on icon "paper-clip" at bounding box center [227, 141] width 5 height 5
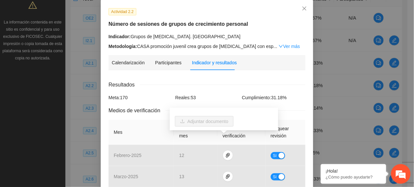
scroll to position [0, 0]
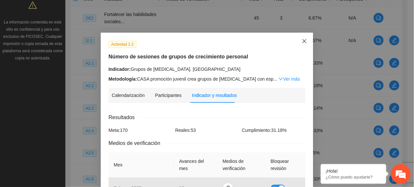
click at [304, 38] on span "Close" at bounding box center [304, 42] width 18 height 18
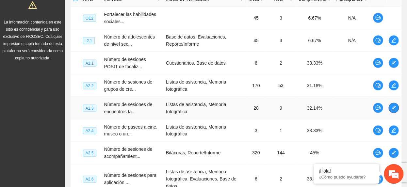
click at [395, 108] on icon "edit" at bounding box center [393, 108] width 5 height 5
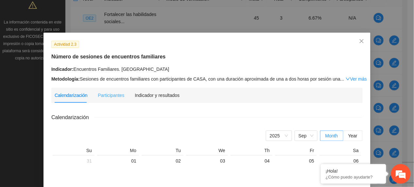
drag, startPoint x: 161, startPoint y: 99, endPoint x: 161, endPoint y: 92, distance: 6.9
click at [161, 99] on div "Indicador y resultados" at bounding box center [157, 95] width 45 height 15
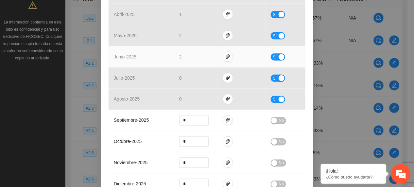
scroll to position [218, 0]
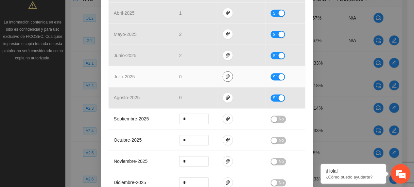
click at [225, 76] on icon "paper-clip" at bounding box center [227, 76] width 5 height 5
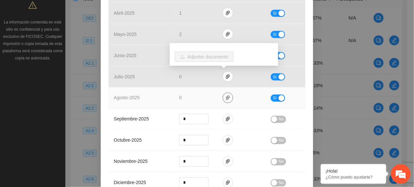
click at [225, 97] on icon "paper-clip" at bounding box center [227, 97] width 5 height 5
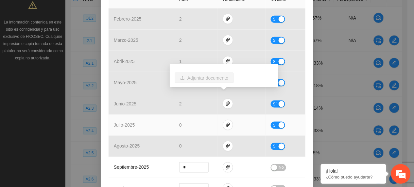
scroll to position [174, 0]
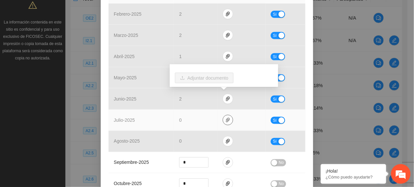
click at [225, 122] on icon "paper-clip" at bounding box center [227, 120] width 5 height 5
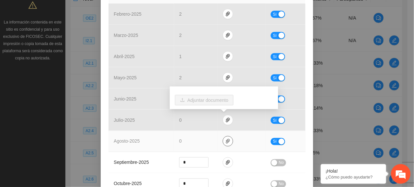
click at [223, 143] on span "paper-clip" at bounding box center [228, 141] width 10 height 5
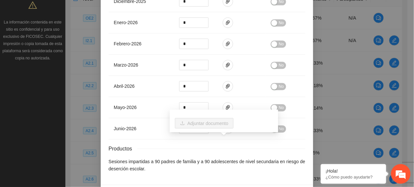
scroll to position [426, 0]
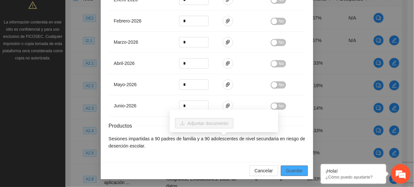
click at [294, 173] on span "Guardar" at bounding box center [294, 170] width 17 height 7
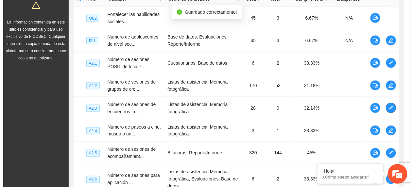
scroll to position [0, 0]
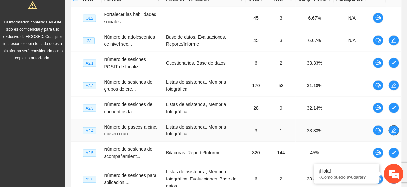
click at [394, 133] on icon "edit" at bounding box center [393, 130] width 5 height 5
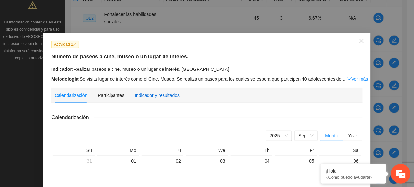
click at [155, 96] on div "Indicador y resultados" at bounding box center [157, 95] width 45 height 7
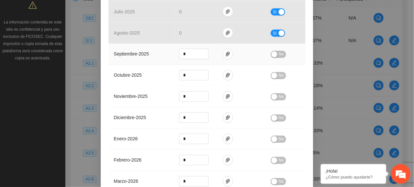
scroll to position [174, 0]
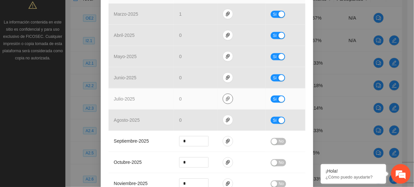
click at [223, 96] on button "button" at bounding box center [228, 99] width 10 height 10
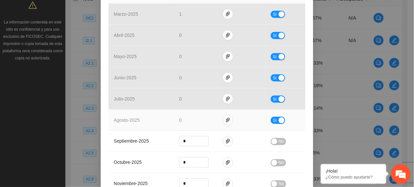
click at [224, 114] on td at bounding box center [241, 120] width 48 height 21
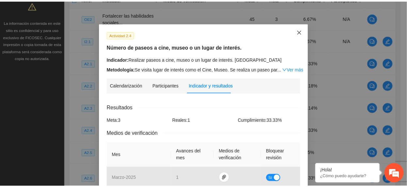
scroll to position [0, 0]
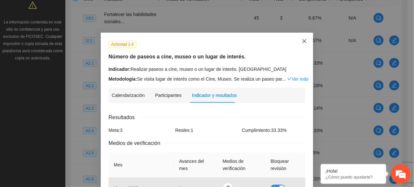
click at [302, 42] on icon "close" at bounding box center [304, 41] width 5 height 5
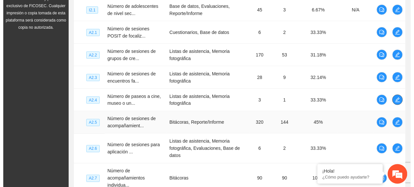
scroll to position [216, 0]
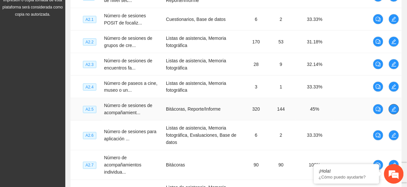
click at [391, 109] on span "edit" at bounding box center [394, 109] width 10 height 5
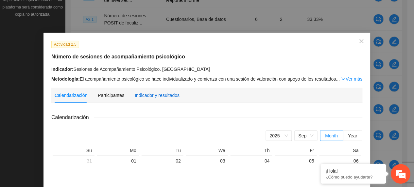
click at [147, 97] on div "Indicador y resultados" at bounding box center [157, 95] width 45 height 7
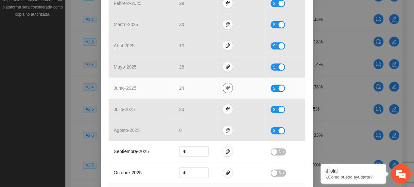
scroll to position [174, 0]
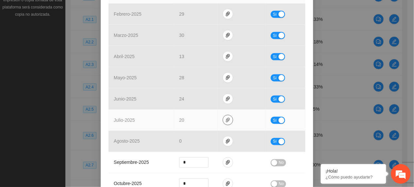
click at [225, 122] on icon "paper-clip" at bounding box center [227, 120] width 5 height 5
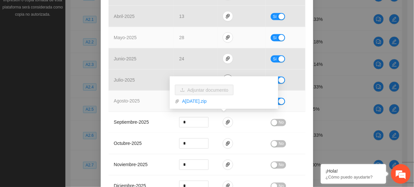
scroll to position [218, 0]
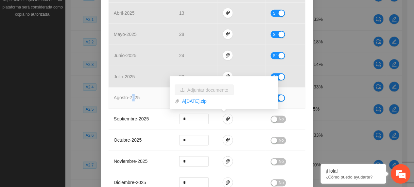
click at [131, 103] on td "agosto - 2025" at bounding box center [140, 98] width 65 height 21
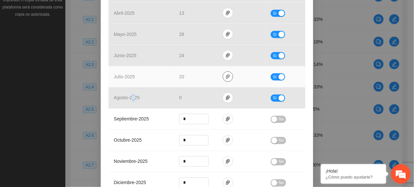
click at [223, 78] on span "paper-clip" at bounding box center [228, 76] width 10 height 5
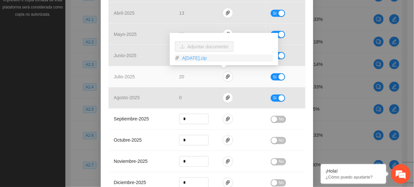
click at [185, 58] on link "A2JULIO2025.zip" at bounding box center [225, 58] width 93 height 7
drag, startPoint x: 267, startPoint y: 77, endPoint x: 271, endPoint y: 79, distance: 3.9
click at [271, 78] on button "Sí" at bounding box center [278, 77] width 14 height 7
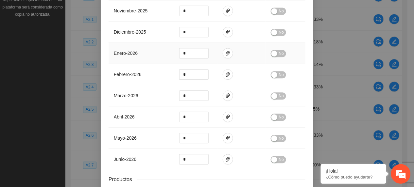
scroll to position [420, 0]
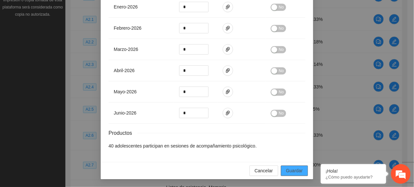
click at [302, 172] on button "Guardar" at bounding box center [294, 171] width 27 height 10
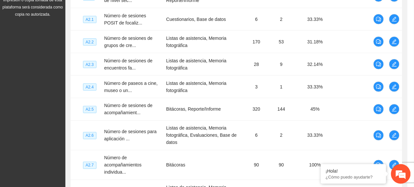
scroll to position [387, 0]
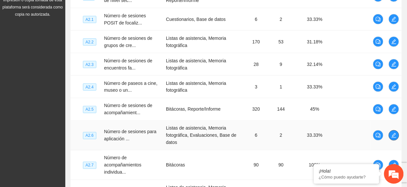
click at [395, 134] on button "button" at bounding box center [394, 135] width 10 height 10
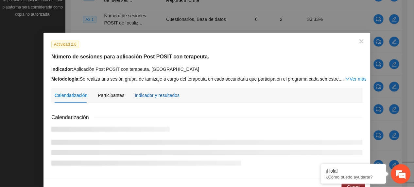
click at [135, 98] on div "Indicador y resultados" at bounding box center [157, 95] width 45 height 7
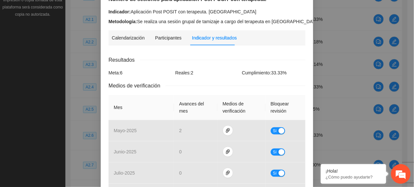
scroll to position [174, 0]
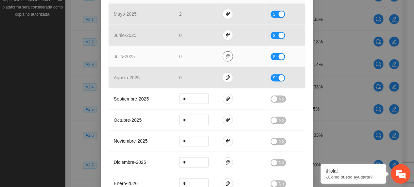
click at [229, 57] on span "paper-clip" at bounding box center [228, 56] width 10 height 5
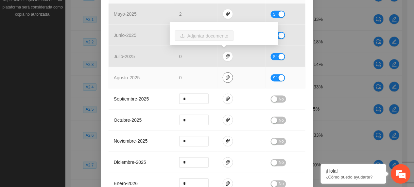
click at [225, 77] on icon "paper-clip" at bounding box center [227, 77] width 5 height 5
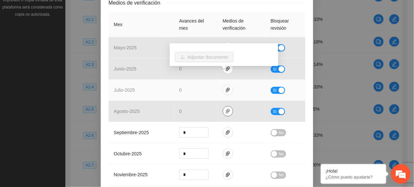
scroll to position [131, 0]
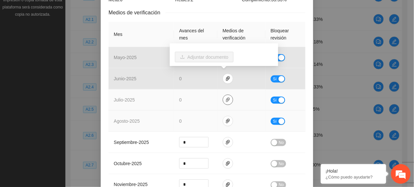
drag, startPoint x: 223, startPoint y: 101, endPoint x: 225, endPoint y: 112, distance: 10.9
click at [225, 101] on icon "paper-clip" at bounding box center [227, 99] width 5 height 5
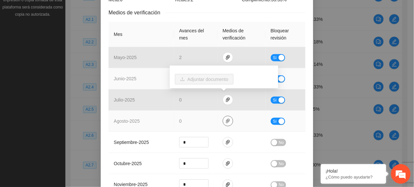
drag, startPoint x: 222, startPoint y: 122, endPoint x: 210, endPoint y: 87, distance: 36.7
click at [225, 122] on icon "paper-clip" at bounding box center [227, 121] width 5 height 5
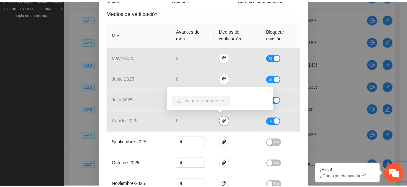
scroll to position [0, 0]
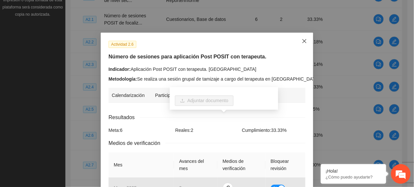
click at [301, 38] on span "Close" at bounding box center [304, 42] width 18 height 18
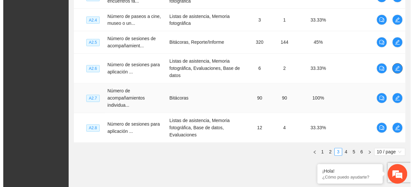
scroll to position [303, 0]
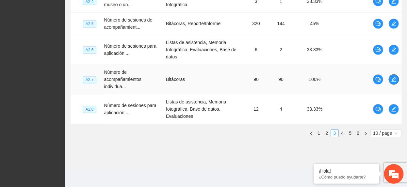
click at [393, 77] on icon "edit" at bounding box center [393, 79] width 5 height 5
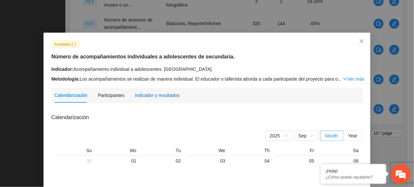
click at [148, 96] on div "Indicador y resultados" at bounding box center [157, 95] width 45 height 7
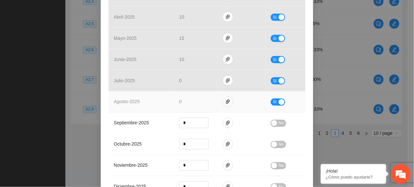
scroll to position [218, 0]
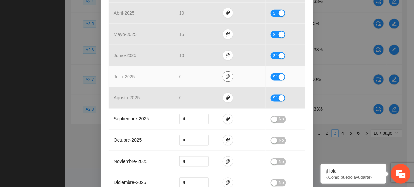
click at [225, 74] on button "button" at bounding box center [228, 77] width 10 height 10
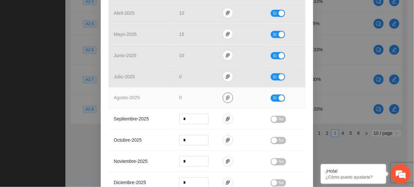
drag, startPoint x: 225, startPoint y: 98, endPoint x: 229, endPoint y: 93, distance: 6.3
click at [226, 99] on icon "paper-clip" at bounding box center [228, 98] width 4 height 5
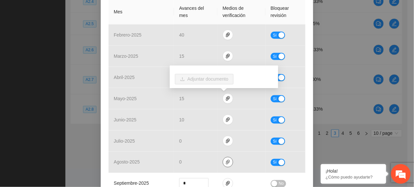
scroll to position [0, 0]
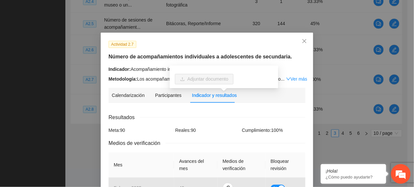
drag, startPoint x: 134, startPoint y: 104, endPoint x: 138, endPoint y: 109, distance: 6.3
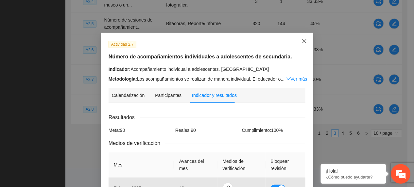
click at [302, 42] on icon "close" at bounding box center [304, 41] width 5 height 5
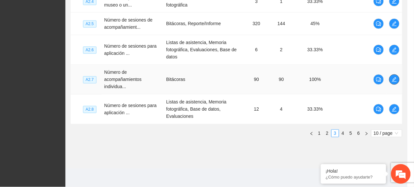
scroll to position [288, 0]
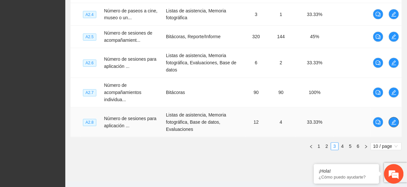
click at [396, 124] on icon "edit" at bounding box center [393, 122] width 5 height 5
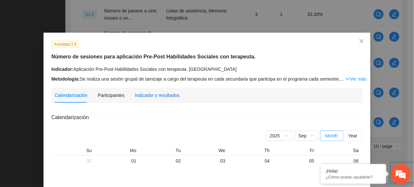
click at [154, 93] on div "Indicador y resultados" at bounding box center [157, 95] width 45 height 7
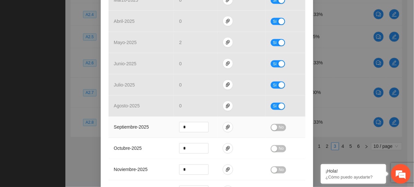
scroll to position [218, 0]
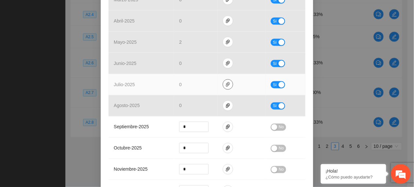
drag, startPoint x: 223, startPoint y: 75, endPoint x: 225, endPoint y: 80, distance: 5.2
click at [225, 82] on icon "paper-clip" at bounding box center [227, 84] width 5 height 5
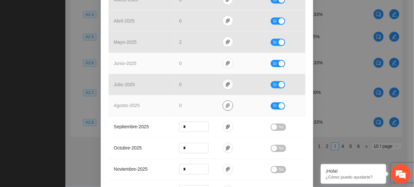
drag, startPoint x: 222, startPoint y: 97, endPoint x: 136, endPoint y: 61, distance: 93.0
click at [225, 103] on icon "paper-clip" at bounding box center [227, 105] width 5 height 5
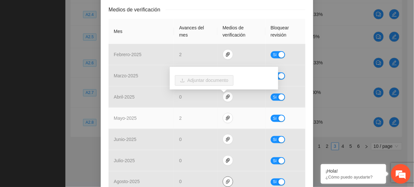
scroll to position [174, 0]
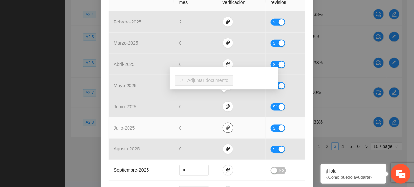
click at [226, 126] on icon "paper-clip" at bounding box center [228, 128] width 4 height 5
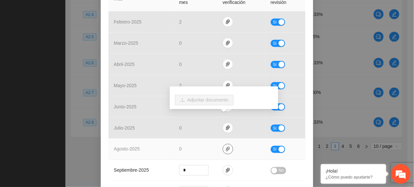
click at [225, 147] on icon "paper-clip" at bounding box center [227, 149] width 5 height 5
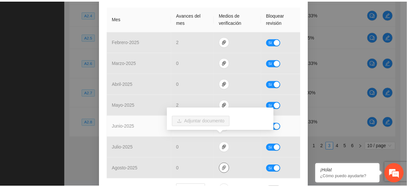
scroll to position [0, 0]
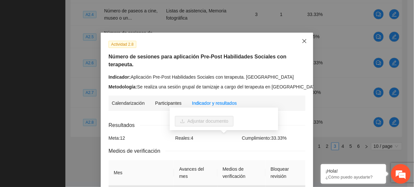
click at [303, 43] on icon "close" at bounding box center [304, 41] width 5 height 5
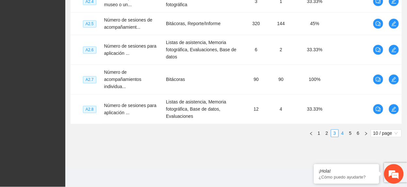
click at [341, 133] on link "4" at bounding box center [342, 133] width 7 height 7
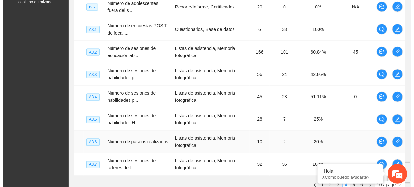
scroll to position [150, 0]
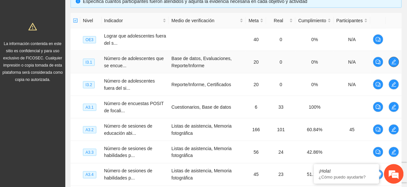
click at [393, 63] on icon "edit" at bounding box center [394, 62] width 5 height 5
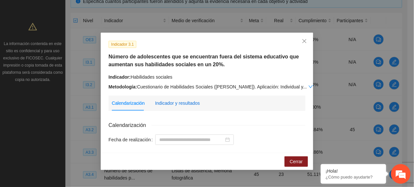
click at [177, 101] on div "Indicador y resultados" at bounding box center [177, 103] width 45 height 7
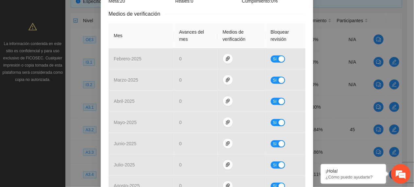
scroll to position [218, 0]
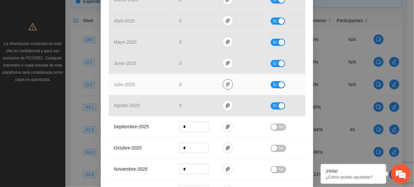
drag, startPoint x: 221, startPoint y: 87, endPoint x: 223, endPoint y: 92, distance: 5.8
click at [223, 87] on span "paper-clip" at bounding box center [228, 84] width 10 height 5
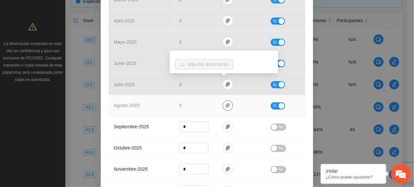
click at [227, 106] on span "paper-clip" at bounding box center [228, 105] width 10 height 5
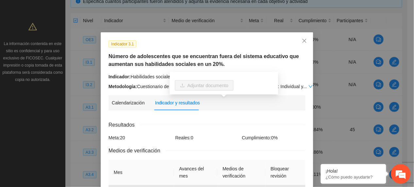
scroll to position [0, 0]
click at [309, 40] on span "Close" at bounding box center [304, 42] width 18 height 18
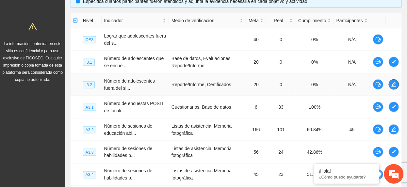
click at [396, 83] on icon "edit" at bounding box center [393, 84] width 5 height 5
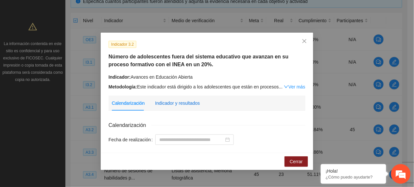
click at [174, 102] on div "Indicador y resultados" at bounding box center [177, 103] width 45 height 7
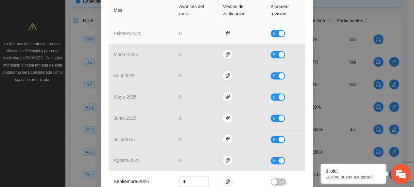
scroll to position [174, 0]
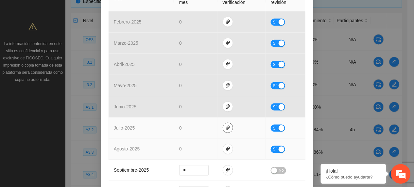
drag, startPoint x: 224, startPoint y: 126, endPoint x: 225, endPoint y: 141, distance: 14.4
click at [225, 128] on icon "paper-clip" at bounding box center [227, 127] width 5 height 5
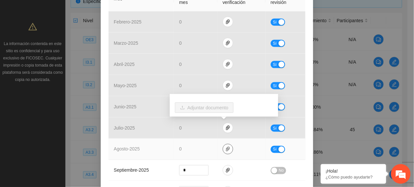
click at [226, 148] on icon "paper-clip" at bounding box center [227, 149] width 5 height 5
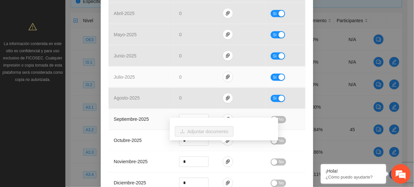
scroll to position [261, 0]
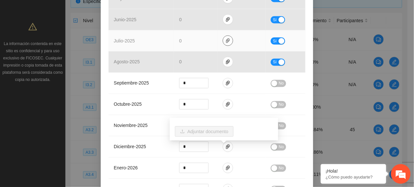
drag, startPoint x: 222, startPoint y: 42, endPoint x: 224, endPoint y: 47, distance: 5.6
click at [225, 42] on icon "paper-clip" at bounding box center [227, 40] width 5 height 5
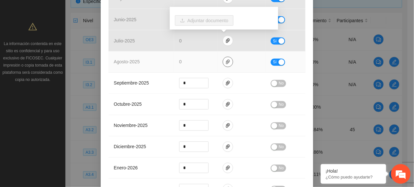
drag, startPoint x: 225, startPoint y: 64, endPoint x: 223, endPoint y: 67, distance: 3.7
click at [225, 65] on icon "paper-clip" at bounding box center [227, 61] width 5 height 5
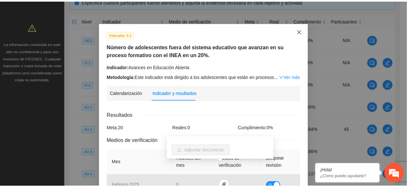
scroll to position [0, 0]
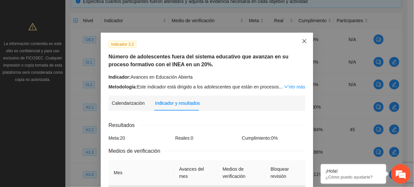
click at [302, 42] on icon "close" at bounding box center [304, 41] width 4 height 4
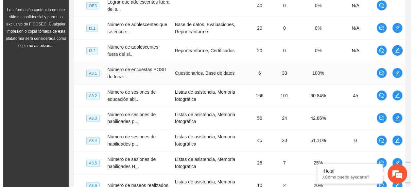
scroll to position [194, 0]
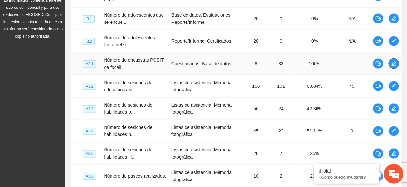
click at [394, 65] on icon "edit" at bounding box center [394, 63] width 5 height 5
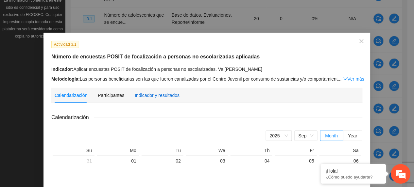
click at [153, 98] on div "Indicador y resultados" at bounding box center [157, 95] width 45 height 7
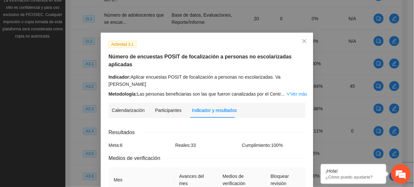
scroll to position [174, 0]
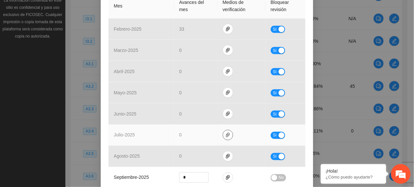
drag, startPoint x: 226, startPoint y: 118, endPoint x: 223, endPoint y: 131, distance: 13.3
click at [226, 133] on icon "paper-clip" at bounding box center [227, 135] width 5 height 5
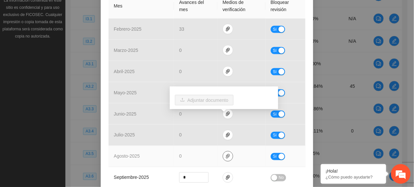
click at [225, 154] on icon "paper-clip" at bounding box center [227, 156] width 5 height 5
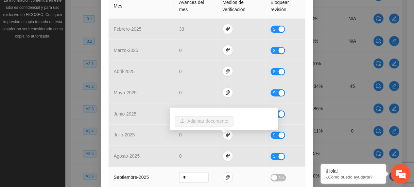
drag, startPoint x: 242, startPoint y: 176, endPoint x: 245, endPoint y: 187, distance: 11.0
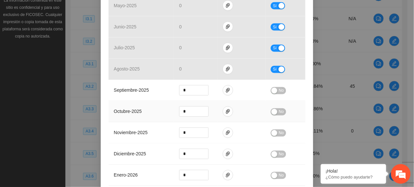
scroll to position [218, 0]
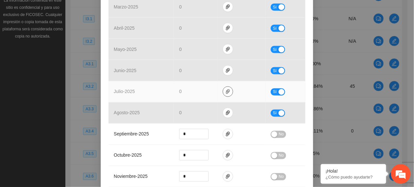
click at [225, 89] on icon "paper-clip" at bounding box center [227, 91] width 5 height 5
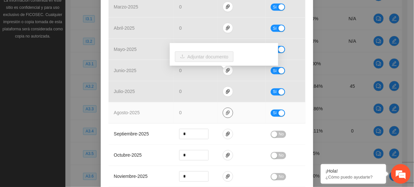
click at [225, 110] on icon "paper-clip" at bounding box center [227, 112] width 5 height 5
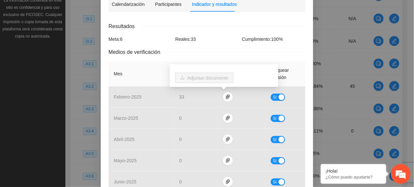
scroll to position [0, 0]
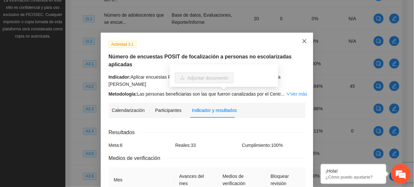
click at [298, 48] on span "Close" at bounding box center [304, 42] width 18 height 18
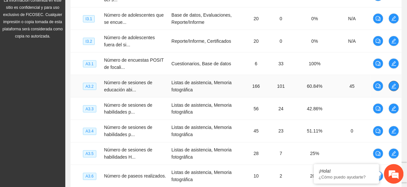
click at [394, 86] on icon "edit" at bounding box center [394, 86] width 5 height 5
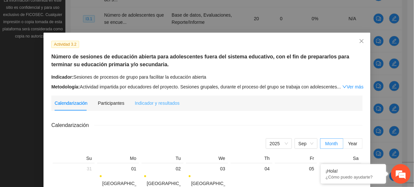
click at [167, 105] on div "Indicador y resultados" at bounding box center [157, 103] width 45 height 7
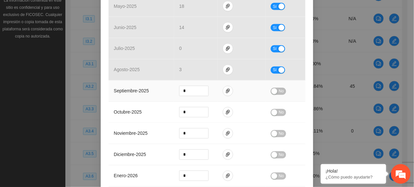
scroll to position [218, 0]
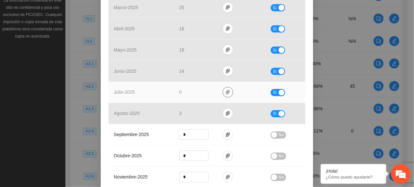
drag, startPoint x: 223, startPoint y: 92, endPoint x: 223, endPoint y: 98, distance: 6.2
click at [225, 93] on icon "paper-clip" at bounding box center [227, 92] width 5 height 5
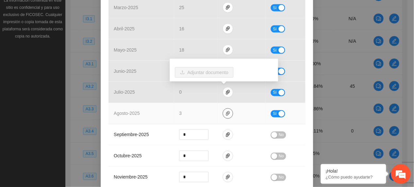
click at [225, 114] on icon "paper-clip" at bounding box center [227, 113] width 5 height 5
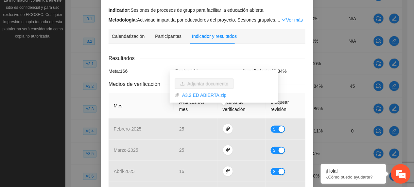
scroll to position [0, 0]
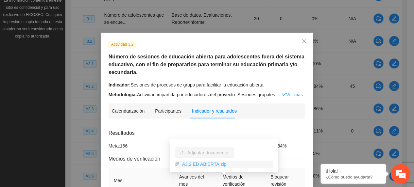
click at [207, 165] on link "A3.2 ED ABIERTA.zip" at bounding box center [225, 164] width 93 height 7
click at [300, 38] on span "Close" at bounding box center [304, 42] width 18 height 18
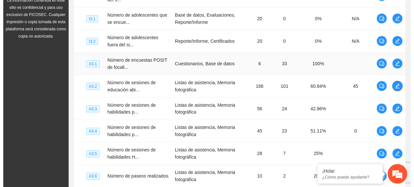
scroll to position [237, 0]
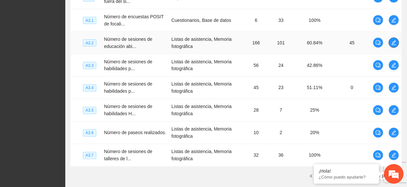
click at [394, 42] on icon "edit" at bounding box center [394, 43] width 5 height 5
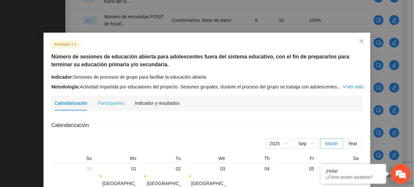
click at [163, 99] on div "Indicador y resultados" at bounding box center [157, 103] width 45 height 15
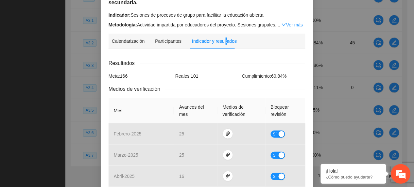
scroll to position [0, 0]
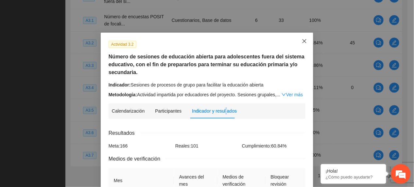
drag, startPoint x: 297, startPoint y: 39, endPoint x: 273, endPoint y: 46, distance: 25.0
click at [297, 39] on span "Close" at bounding box center [304, 42] width 18 height 18
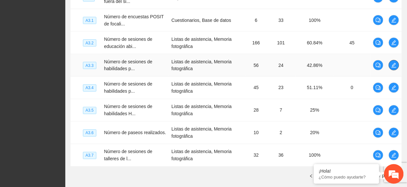
click at [395, 69] on button "button" at bounding box center [394, 65] width 10 height 10
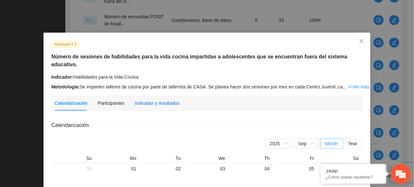
click at [159, 100] on div "Indicador y resultados" at bounding box center [157, 103] width 45 height 7
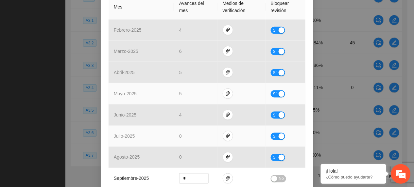
scroll to position [174, 0]
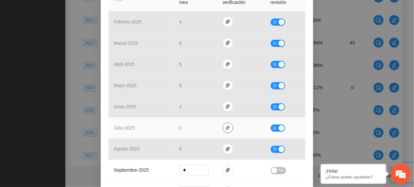
click at [225, 131] on icon "paper-clip" at bounding box center [227, 127] width 5 height 5
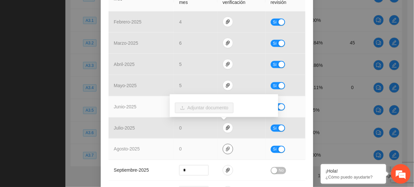
drag, startPoint x: 223, startPoint y: 148, endPoint x: 199, endPoint y: 111, distance: 44.8
click at [225, 148] on icon "paper-clip" at bounding box center [227, 149] width 5 height 5
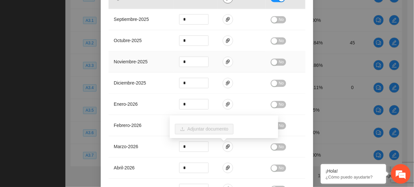
scroll to position [412, 0]
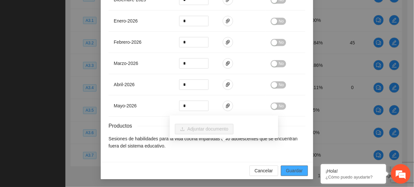
click at [295, 168] on span "Guardar" at bounding box center [294, 170] width 17 height 7
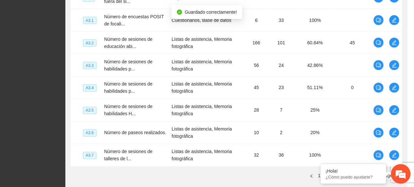
scroll to position [380, 0]
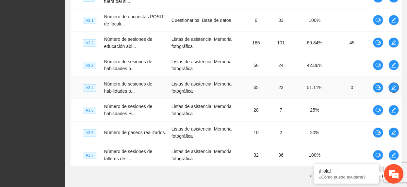
click at [395, 92] on button "button" at bounding box center [394, 88] width 10 height 10
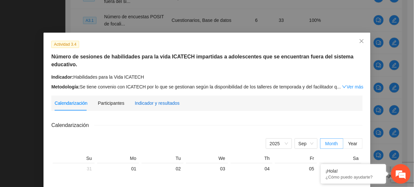
click at [154, 100] on div "Indicador y resultados" at bounding box center [157, 103] width 45 height 7
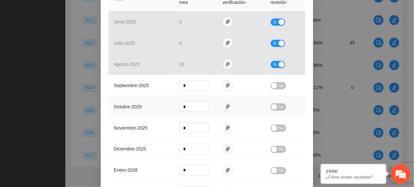
scroll to position [131, 0]
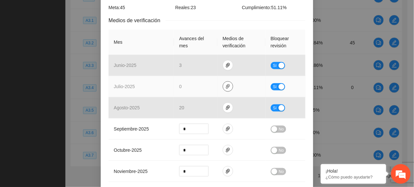
click at [225, 88] on icon "paper-clip" at bounding box center [227, 86] width 5 height 5
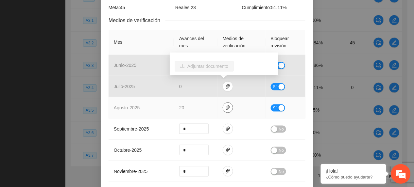
click at [225, 106] on icon "paper-clip" at bounding box center [227, 107] width 5 height 5
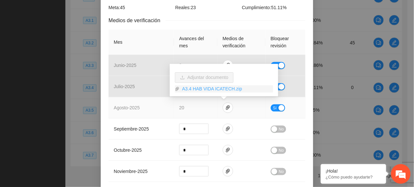
click at [217, 91] on link "A3.4 HAB VIDA ICATECH.zip" at bounding box center [225, 89] width 93 height 7
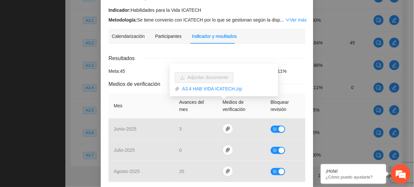
scroll to position [0, 0]
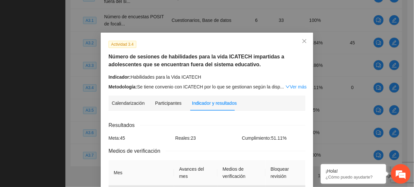
click at [286, 65] on h5 "Número de sesiones de habilidades para la vida ICATECH impartidas a adolescente…" at bounding box center [206, 61] width 197 height 16
click at [295, 88] on link "Ver más" at bounding box center [295, 86] width 21 height 5
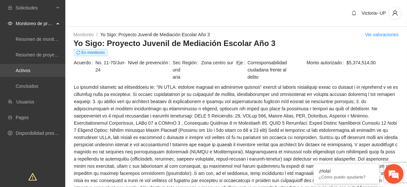
click at [27, 68] on link "Activos" at bounding box center [23, 70] width 15 height 5
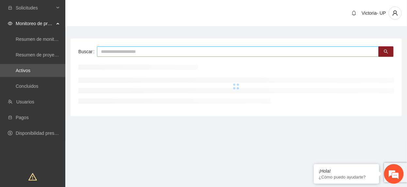
click at [172, 53] on input "text" at bounding box center [238, 51] width 282 height 10
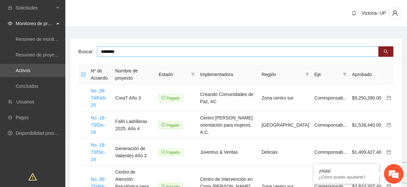
type input "********"
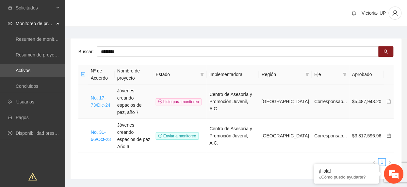
click at [105, 98] on link "No. 17-73/Dic-24" at bounding box center [101, 101] width 20 height 12
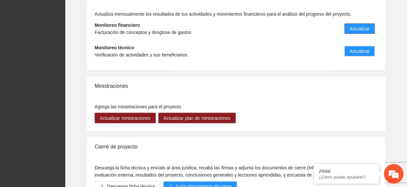
scroll to position [740, 0]
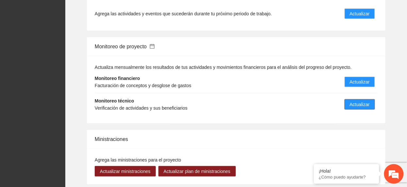
drag, startPoint x: 353, startPoint y: 101, endPoint x: 219, endPoint y: 47, distance: 144.6
click at [352, 101] on span "Actualizar" at bounding box center [360, 104] width 20 height 7
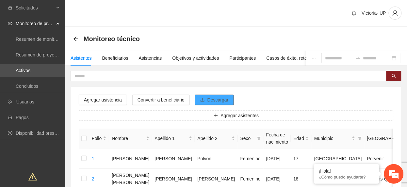
click at [202, 100] on icon "download" at bounding box center [203, 100] width 4 height 4
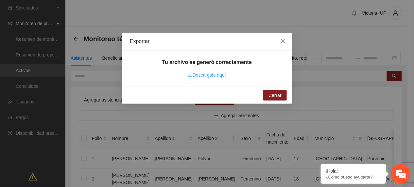
click at [207, 74] on link "Descárgalo aquí" at bounding box center [207, 75] width 38 height 5
drag, startPoint x: 178, startPoint y: 47, endPoint x: 205, endPoint y: 38, distance: 28.6
click at [178, 48] on div "Exportar" at bounding box center [207, 42] width 170 height 18
click at [282, 40] on icon "close" at bounding box center [283, 41] width 4 height 4
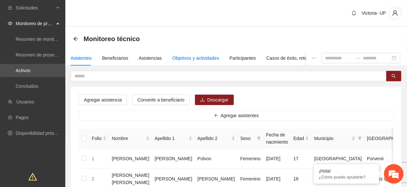
drag, startPoint x: 184, startPoint y: 58, endPoint x: 183, endPoint y: 62, distance: 4.1
click at [184, 58] on div "Objetivos y actividades" at bounding box center [196, 58] width 47 height 7
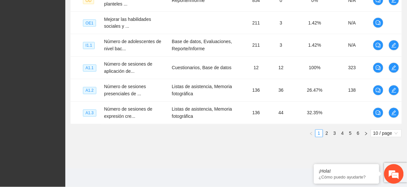
scroll to position [281, 0]
click at [315, 165] on em at bounding box center [314, 165] width 7 height 7
click at [329, 132] on link "2" at bounding box center [326, 133] width 7 height 7
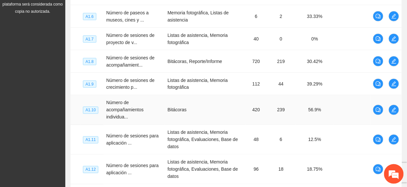
scroll to position [303, 0]
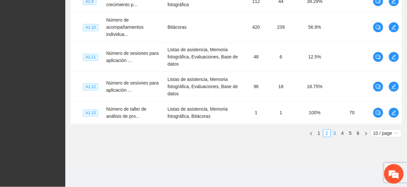
click at [333, 136] on link "3" at bounding box center [334, 133] width 7 height 7
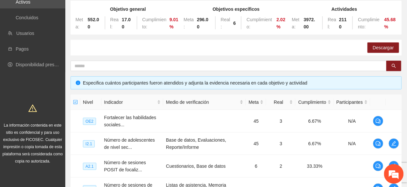
scroll to position [0, 0]
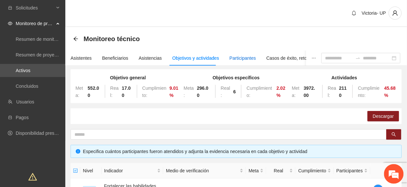
click at [230, 61] on div "Participantes" at bounding box center [243, 58] width 26 height 7
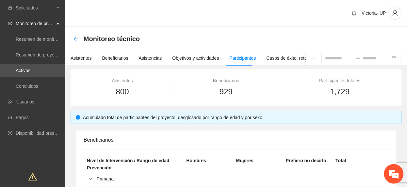
click at [74, 40] on icon "arrow-left" at bounding box center [75, 38] width 5 height 5
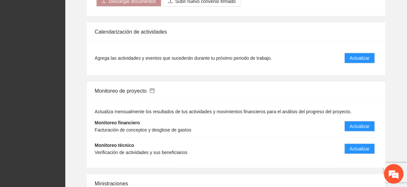
scroll to position [697, 0]
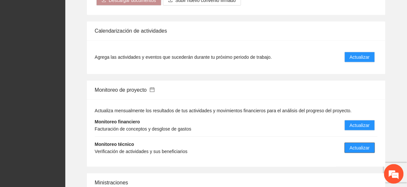
click at [358, 144] on span "Actualizar" at bounding box center [360, 147] width 20 height 7
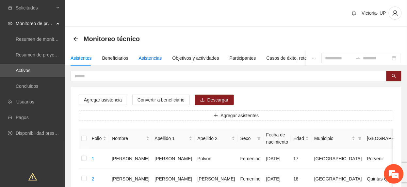
click at [151, 59] on div "Asistencias" at bounding box center [150, 58] width 23 height 7
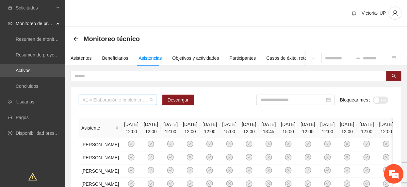
click at [99, 99] on span "A1.4 Elaboración e Implementación de Proyectos Juveniles" at bounding box center [118, 100] width 71 height 10
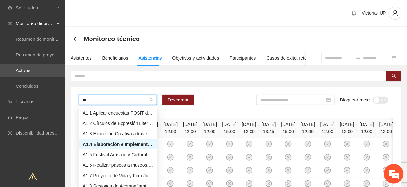
type input "***"
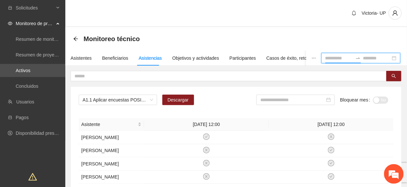
click at [325, 56] on input at bounding box center [338, 58] width 27 height 7
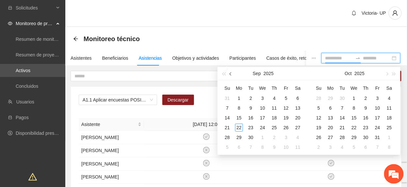
click at [229, 74] on button "button" at bounding box center [230, 73] width 7 height 13
click at [230, 75] on button "button" at bounding box center [230, 73] width 7 height 13
type input "**********"
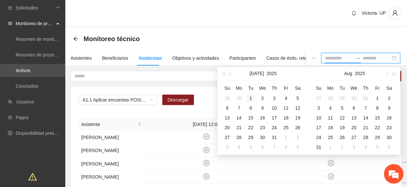
click at [250, 100] on div "1" at bounding box center [251, 98] width 8 height 8
type input "**********"
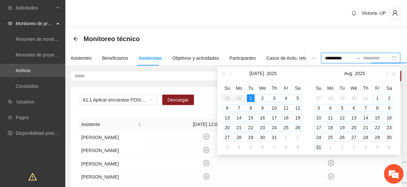
type input "**********"
click at [322, 147] on div "31" at bounding box center [319, 147] width 8 height 8
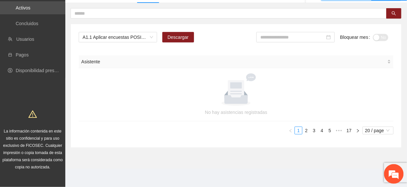
scroll to position [63, 0]
click at [375, 128] on span "20 / page" at bounding box center [378, 130] width 26 height 7
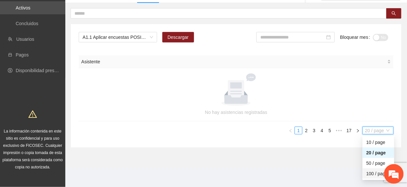
click at [372, 173] on div "100 / page" at bounding box center [379, 173] width 24 height 7
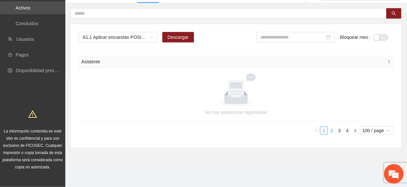
click at [333, 131] on link "2" at bounding box center [331, 130] width 7 height 7
click at [338, 131] on link "3" at bounding box center [339, 130] width 7 height 7
click at [348, 132] on link "4" at bounding box center [347, 130] width 7 height 7
click at [293, 34] on input at bounding box center [292, 37] width 65 height 7
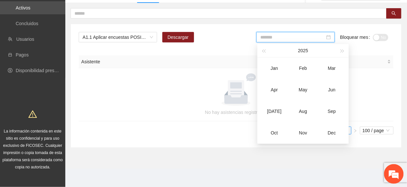
click at [276, 110] on div "[DATE]" at bounding box center [275, 112] width 20 height 8
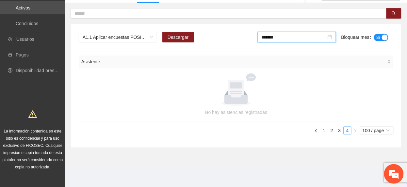
drag, startPoint x: 295, startPoint y: 40, endPoint x: 310, endPoint y: 88, distance: 50.7
click at [295, 41] on div "*******" at bounding box center [297, 37] width 78 height 10
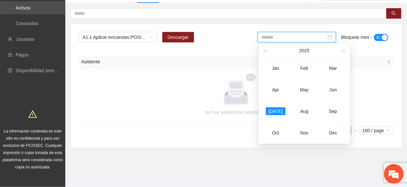
click at [308, 112] on div "Aug" at bounding box center [305, 112] width 20 height 8
type input "*******"
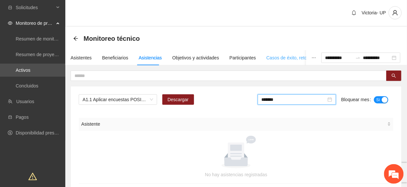
scroll to position [0, 0]
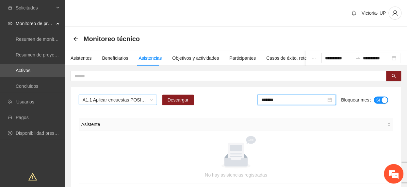
click at [133, 101] on span "A1.1 Aplicar encuestas POSIT de focalización a personas escolarizadas. Bachille…" at bounding box center [118, 100] width 71 height 10
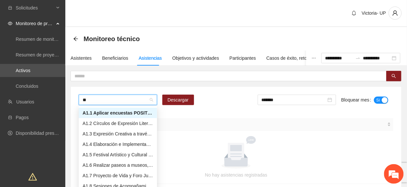
type input "***"
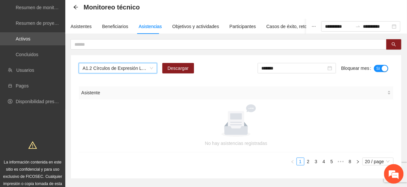
scroll to position [63, 0]
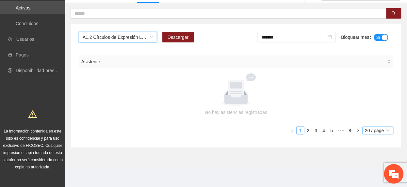
click at [366, 131] on span "20 / page" at bounding box center [378, 130] width 26 height 7
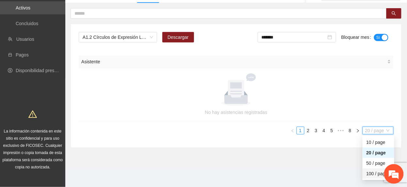
click at [374, 175] on div "100 / page" at bounding box center [379, 173] width 24 height 7
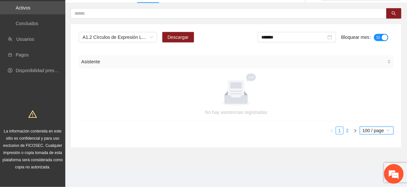
click at [345, 127] on li "2" at bounding box center [348, 131] width 8 height 8
drag, startPoint x: 318, startPoint y: 36, endPoint x: 321, endPoint y: 42, distance: 7.5
click at [320, 40] on input "*******" at bounding box center [294, 37] width 65 height 7
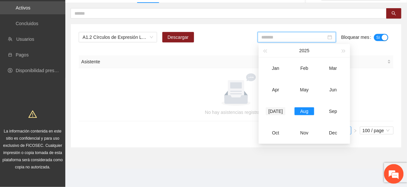
click at [277, 108] on div "[DATE]" at bounding box center [276, 112] width 20 height 8
type input "*******"
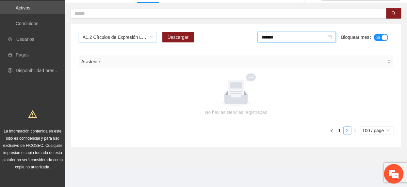
click at [95, 41] on span "A1.2 Círculos de Expresión Literaria" at bounding box center [118, 37] width 71 height 10
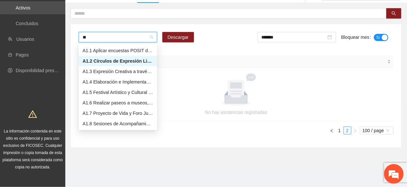
type input "***"
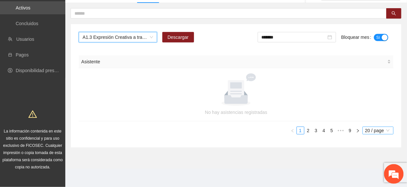
click at [379, 131] on span "20 / page" at bounding box center [378, 130] width 26 height 7
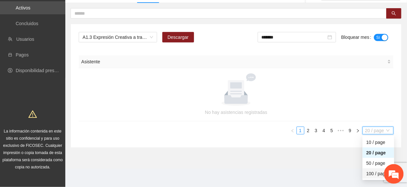
click at [369, 172] on div "100 / page" at bounding box center [379, 173] width 24 height 7
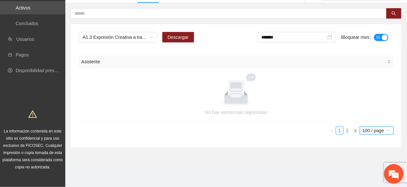
click at [345, 132] on link "2" at bounding box center [347, 130] width 7 height 7
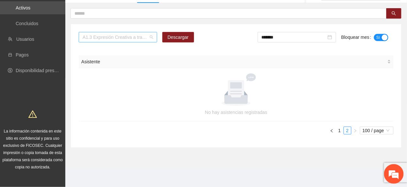
click at [143, 41] on span "A1.3 Expresión Creativa a través del Arte" at bounding box center [118, 37] width 71 height 10
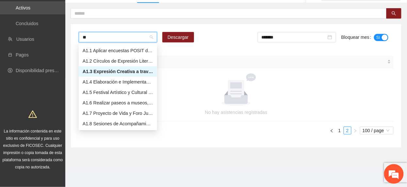
type input "***"
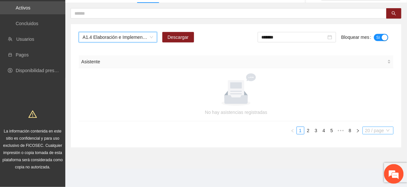
click at [374, 131] on span "20 / page" at bounding box center [378, 130] width 26 height 7
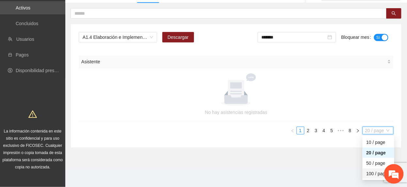
click at [373, 175] on div "100 / page" at bounding box center [379, 173] width 24 height 7
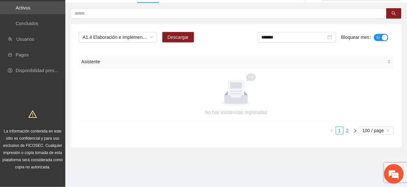
click at [348, 130] on link "2" at bounding box center [347, 130] width 7 height 7
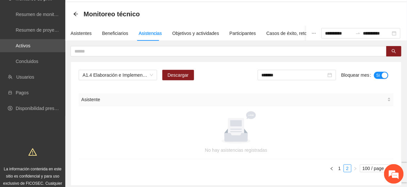
scroll to position [0, 0]
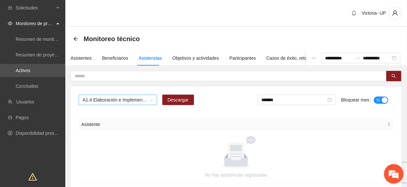
drag, startPoint x: 119, startPoint y: 98, endPoint x: 116, endPoint y: 98, distance: 3.3
click at [117, 98] on span "A1.4 Elaboración e Implementación de Proyectos Juveniles" at bounding box center [118, 100] width 71 height 10
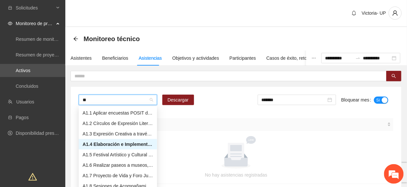
type input "***"
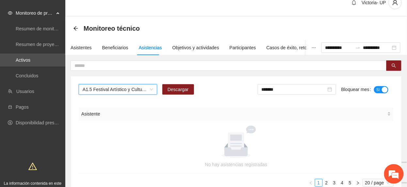
scroll to position [63, 0]
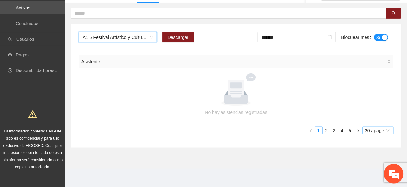
click at [367, 131] on span "20 / page" at bounding box center [378, 130] width 26 height 7
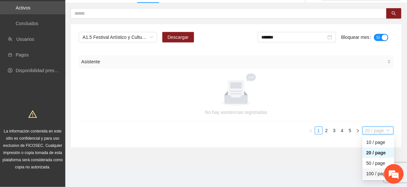
click at [372, 175] on div "100 / page" at bounding box center [379, 173] width 24 height 7
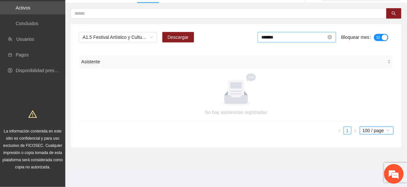
click at [310, 38] on input "*******" at bounding box center [294, 37] width 65 height 7
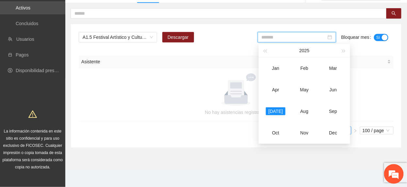
drag, startPoint x: 303, startPoint y: 112, endPoint x: 300, endPoint y: 108, distance: 4.4
click at [301, 110] on div "Aug" at bounding box center [305, 112] width 20 height 8
type input "*******"
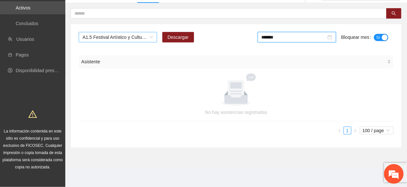
click at [130, 38] on span "A1.5 Festival Artístico y Cultural y de Presentación de Proyectos Juveniles" at bounding box center [118, 37] width 71 height 10
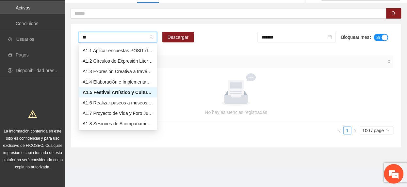
type input "***"
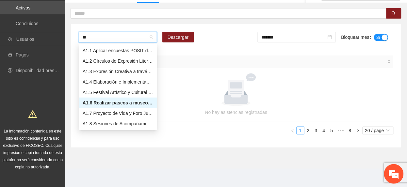
type input "***"
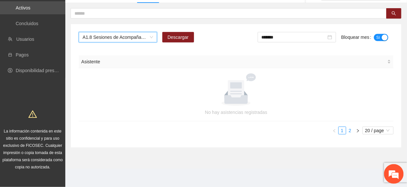
click at [347, 131] on link "2" at bounding box center [350, 130] width 7 height 7
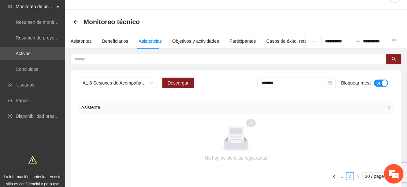
scroll to position [0, 0]
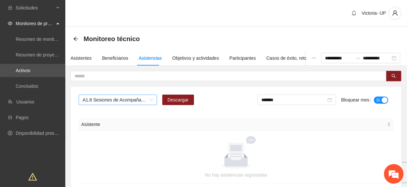
drag, startPoint x: 123, startPoint y: 102, endPoint x: 122, endPoint y: 107, distance: 4.8
click at [123, 104] on span "A1.8 Sesiones de Acompañamiento Psicológico. Bachillerato" at bounding box center [118, 100] width 71 height 10
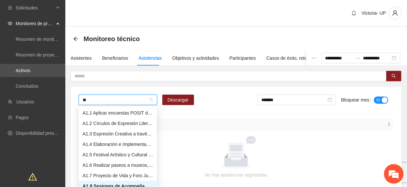
type input "***"
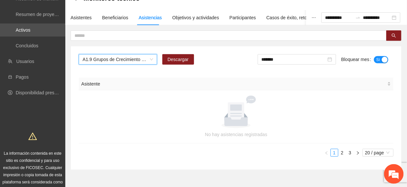
scroll to position [63, 0]
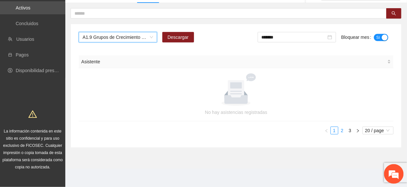
click at [340, 130] on link "2" at bounding box center [342, 130] width 7 height 7
click at [350, 133] on link "3" at bounding box center [350, 130] width 7 height 7
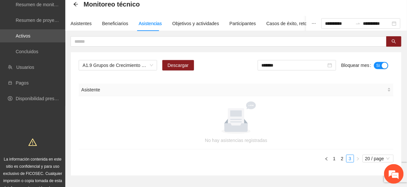
scroll to position [20, 0]
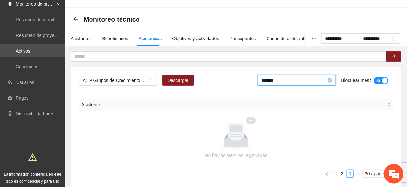
click at [285, 81] on input "*******" at bounding box center [294, 80] width 65 height 7
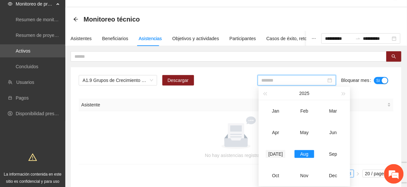
click at [280, 156] on div "[DATE]" at bounding box center [276, 154] width 20 height 8
type input "*******"
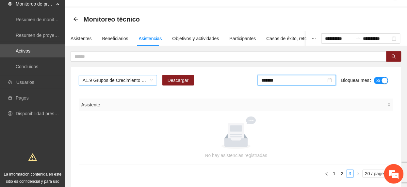
click at [108, 83] on span "A1.9 Grupos de Crecimiento Personal. Bachillerato" at bounding box center [118, 80] width 71 height 10
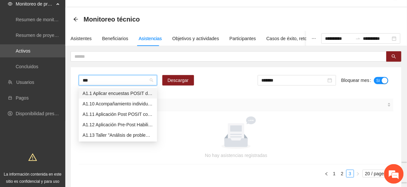
scroll to position [0, 0]
type input "****"
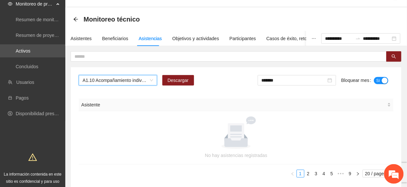
scroll to position [63, 0]
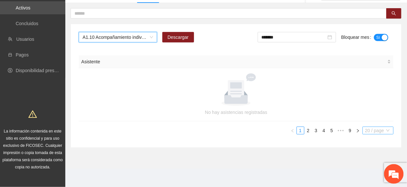
click at [372, 131] on span "20 / page" at bounding box center [378, 130] width 26 height 7
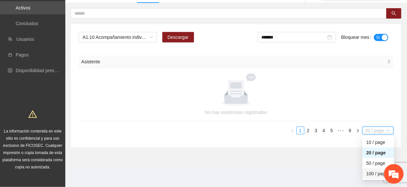
click at [368, 173] on div "100 / page" at bounding box center [379, 173] width 24 height 7
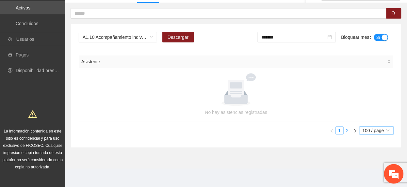
click at [349, 133] on link "2" at bounding box center [347, 130] width 7 height 7
click at [280, 36] on input "*******" at bounding box center [294, 37] width 65 height 7
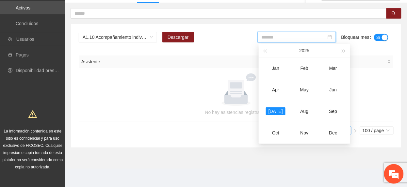
click at [306, 109] on div "Aug" at bounding box center [305, 112] width 20 height 8
type input "*******"
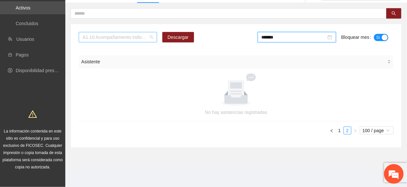
click at [92, 33] on span "A1.10 Acompañamiento individual a adolescentes. Bachillerato" at bounding box center [118, 37] width 71 height 10
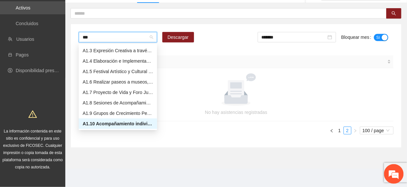
scroll to position [0, 0]
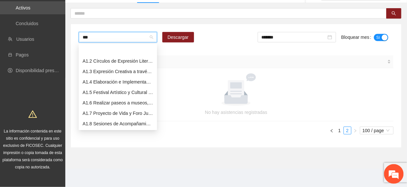
type input "****"
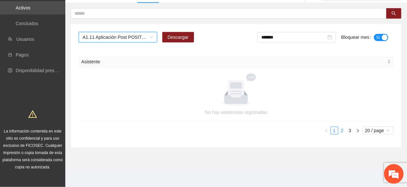
click at [343, 130] on link "2" at bounding box center [342, 130] width 7 height 7
click at [348, 131] on link "3" at bounding box center [350, 130] width 7 height 7
click at [127, 41] on span "A1.11 Aplicación Post POSIT con terapeuta. Bachillerato" at bounding box center [118, 37] width 71 height 10
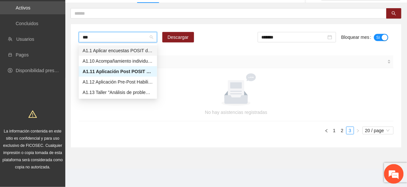
type input "****"
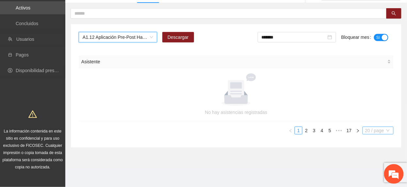
click at [372, 128] on span "20 / page" at bounding box center [378, 130] width 26 height 7
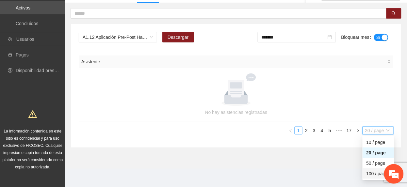
click at [371, 175] on div "100 / page" at bounding box center [379, 173] width 24 height 7
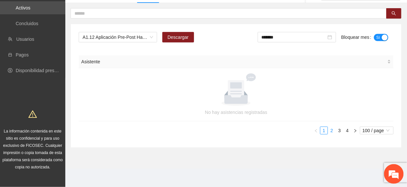
click at [330, 130] on link "2" at bounding box center [331, 130] width 7 height 7
click at [339, 132] on link "3" at bounding box center [339, 130] width 7 height 7
click at [348, 131] on link "4" at bounding box center [347, 130] width 7 height 7
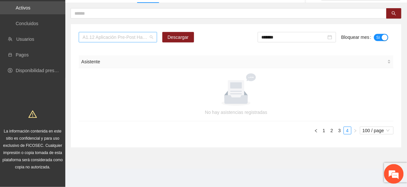
drag, startPoint x: 102, startPoint y: 33, endPoint x: 93, endPoint y: 32, distance: 9.3
click at [93, 32] on div "A1.12 Aplicación Pre-Post Habilidades Sociales con terapeuta. Bachillerato" at bounding box center [118, 37] width 78 height 10
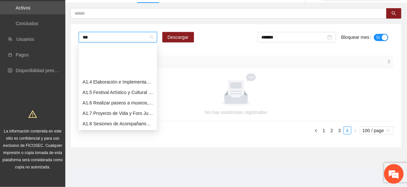
type input "****"
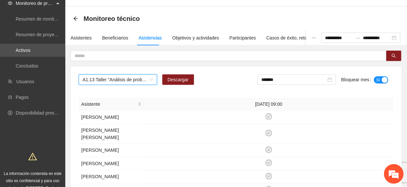
scroll to position [20, 0]
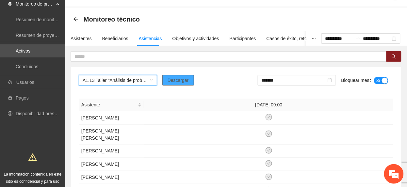
click at [187, 79] on span "Descargar" at bounding box center [178, 80] width 21 height 7
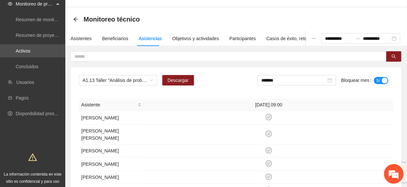
click at [380, 80] on span "Sí" at bounding box center [378, 80] width 4 height 7
drag, startPoint x: 130, startPoint y: 83, endPoint x: 132, endPoint y: 80, distance: 3.7
click at [131, 83] on span "A1.13 Taller "Análisis de problemáticas juveniles actuales"" at bounding box center [118, 80] width 71 height 10
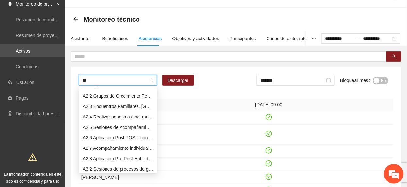
scroll to position [0, 0]
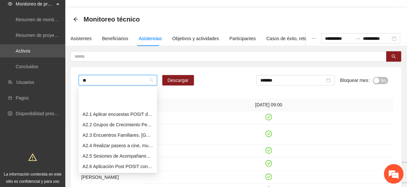
type input "***"
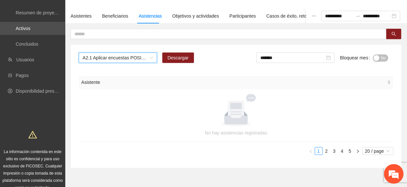
scroll to position [63, 0]
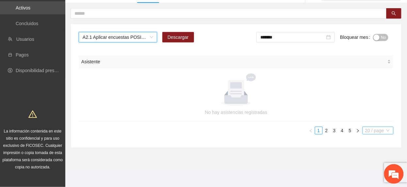
click at [378, 131] on span "20 / page" at bounding box center [378, 130] width 26 height 7
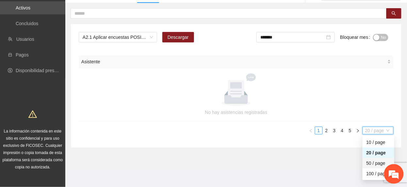
click at [367, 168] on div "50 / page" at bounding box center [379, 163] width 32 height 10
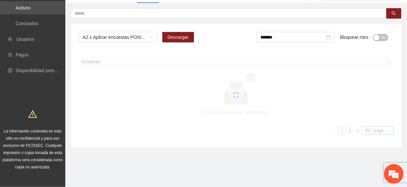
click at [374, 131] on div at bounding box center [236, 95] width 315 height 79
click at [374, 131] on span "50 / page" at bounding box center [378, 130] width 26 height 7
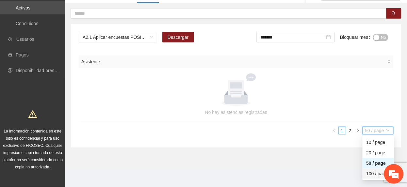
click at [370, 173] on div "100 / page" at bounding box center [379, 173] width 24 height 7
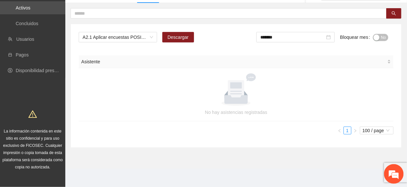
click at [385, 35] on span "No" at bounding box center [383, 37] width 5 height 7
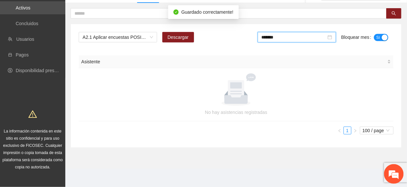
drag, startPoint x: 302, startPoint y: 40, endPoint x: 308, endPoint y: 56, distance: 17.3
click at [302, 39] on input "*******" at bounding box center [294, 37] width 65 height 7
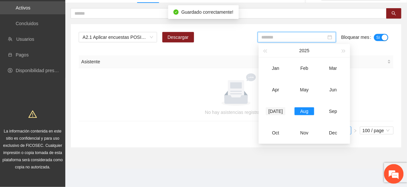
click at [277, 109] on div "[DATE]" at bounding box center [276, 112] width 20 height 8
type input "*******"
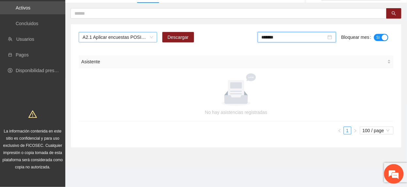
click at [133, 40] on span "A2.1 Aplicar encuestas POSIT de focalización a personas escolarizadas. [GEOGRAP…" at bounding box center [118, 37] width 71 height 10
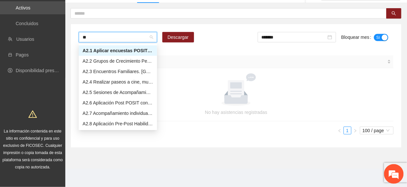
scroll to position [0, 0]
type input "***"
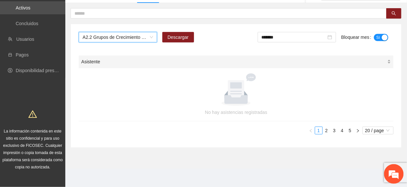
scroll to position [63, 0]
drag, startPoint x: 376, startPoint y: 130, endPoint x: 385, endPoint y: 127, distance: 9.0
click at [376, 131] on span "20 / page" at bounding box center [378, 130] width 26 height 7
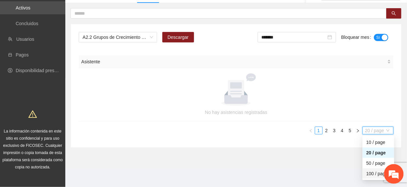
click at [367, 173] on div "100 / page" at bounding box center [379, 173] width 24 height 7
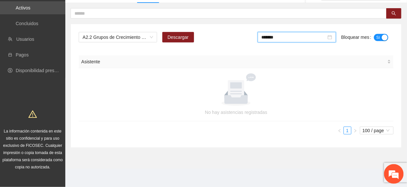
drag, startPoint x: 309, startPoint y: 38, endPoint x: 318, endPoint y: 65, distance: 28.3
click at [309, 38] on input "*******" at bounding box center [294, 37] width 65 height 7
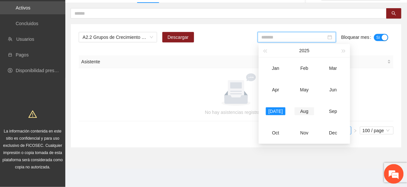
click at [302, 111] on div "Aug" at bounding box center [305, 112] width 20 height 8
type input "*******"
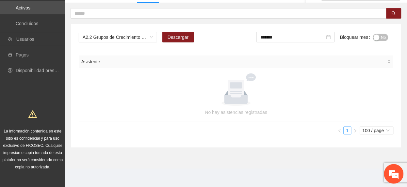
drag, startPoint x: 380, startPoint y: 39, endPoint x: 379, endPoint y: 35, distance: 3.9
click at [379, 39] on button "No" at bounding box center [380, 37] width 15 height 7
click at [136, 39] on span "A2.2 Grupos de Crecimiento Personal. [GEOGRAPHIC_DATA]" at bounding box center [118, 37] width 71 height 10
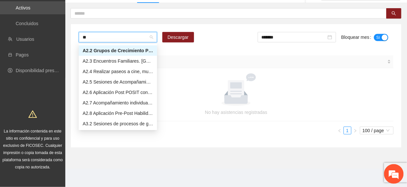
scroll to position [0, 0]
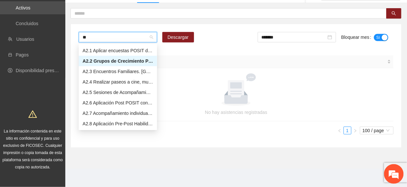
type input "***"
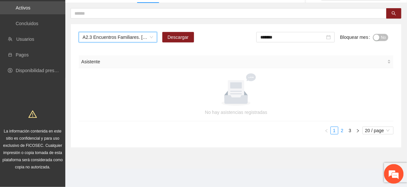
click at [340, 130] on link "2" at bounding box center [342, 130] width 7 height 7
click at [350, 130] on link "3" at bounding box center [350, 130] width 7 height 7
click at [385, 38] on span "No" at bounding box center [383, 37] width 5 height 7
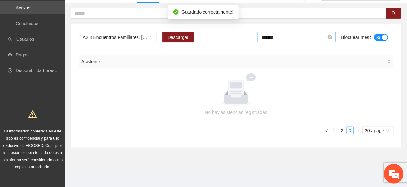
click at [283, 35] on input "*******" at bounding box center [294, 37] width 65 height 7
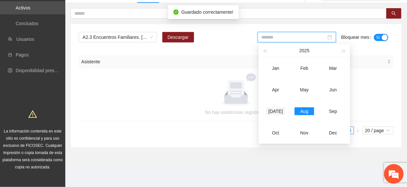
click at [277, 109] on div "[DATE]" at bounding box center [276, 112] width 20 height 8
type input "*******"
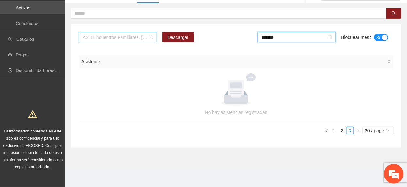
click at [122, 38] on span "A2.3 Encuentros Familiares. [GEOGRAPHIC_DATA]" at bounding box center [118, 37] width 71 height 10
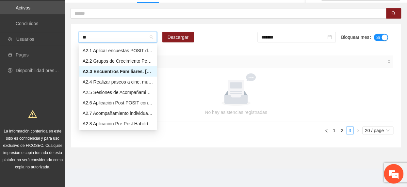
type input "***"
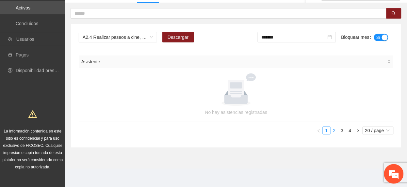
click at [334, 127] on link "2" at bounding box center [334, 130] width 7 height 7
click at [340, 132] on link "3" at bounding box center [342, 130] width 7 height 7
click at [351, 132] on link "4" at bounding box center [350, 130] width 7 height 7
click at [139, 36] on span "A2.4 Realizar paseos a cine, museo o un lugar de interés. [GEOGRAPHIC_DATA]" at bounding box center [118, 37] width 71 height 10
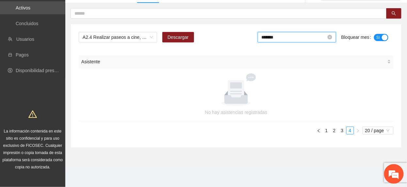
click at [288, 39] on input "*******" at bounding box center [294, 37] width 65 height 7
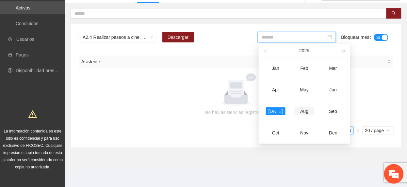
click at [308, 108] on div "Aug" at bounding box center [305, 112] width 20 height 8
type input "*******"
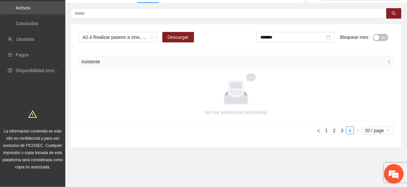
click at [379, 37] on div "button" at bounding box center [377, 38] width 6 height 6
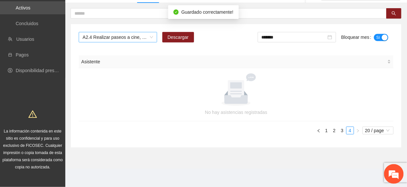
click at [125, 40] on span "A2.4 Realizar paseos a cine, museo o un lugar de interés. [GEOGRAPHIC_DATA]" at bounding box center [118, 37] width 71 height 10
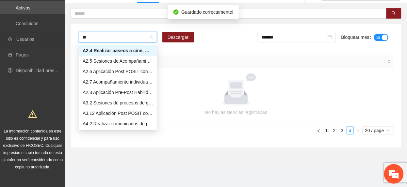
scroll to position [0, 0]
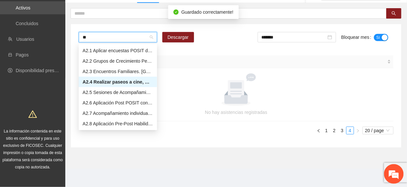
type input "***"
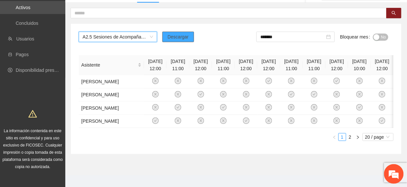
click at [186, 33] on button "Descargar" at bounding box center [178, 37] width 32 height 10
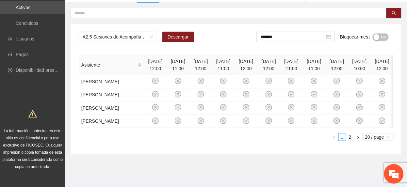
click at [382, 39] on span "No" at bounding box center [383, 37] width 5 height 7
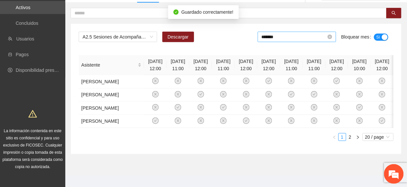
click at [294, 40] on input "*******" at bounding box center [294, 36] width 65 height 7
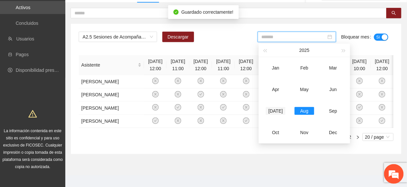
click at [276, 111] on div "[DATE]" at bounding box center [276, 111] width 20 height 8
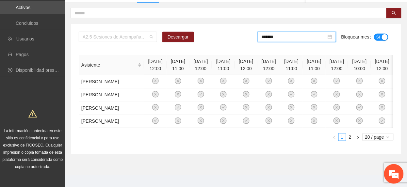
drag, startPoint x: 99, startPoint y: 35, endPoint x: 91, endPoint y: 30, distance: 8.9
click at [93, 31] on div "A2.5 Sesiones de Acompañamiento Psicológico. Secundaria Descargar ******* Bloqu…" at bounding box center [236, 89] width 331 height 130
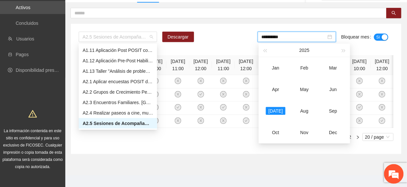
type input "*******"
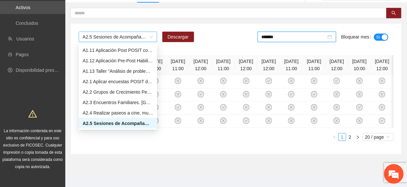
click at [97, 39] on span "A2.5 Sesiones de Acompañamiento Psicológico. [GEOGRAPHIC_DATA]" at bounding box center [118, 37] width 71 height 10
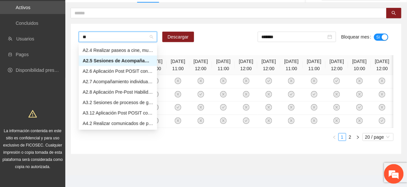
scroll to position [0, 0]
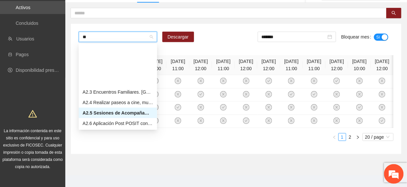
type input "***"
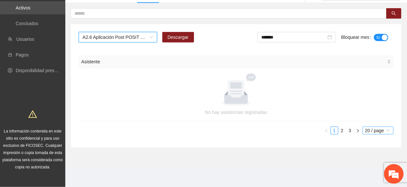
click at [370, 132] on span "20 / page" at bounding box center [378, 130] width 26 height 7
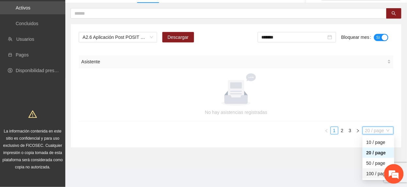
click at [365, 174] on div "100 / page" at bounding box center [379, 174] width 32 height 10
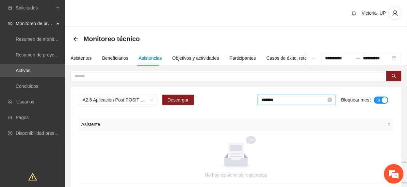
click at [282, 98] on input "*******" at bounding box center [294, 99] width 65 height 7
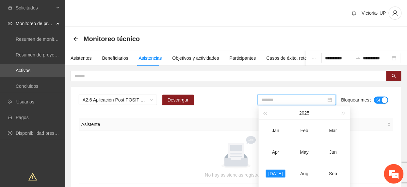
drag, startPoint x: 305, startPoint y: 174, endPoint x: 360, endPoint y: 144, distance: 62.3
click at [305, 174] on div "Aug" at bounding box center [305, 174] width 20 height 8
type input "*******"
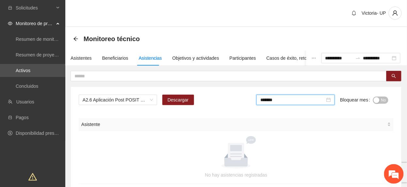
click at [382, 103] on span "No" at bounding box center [383, 100] width 5 height 7
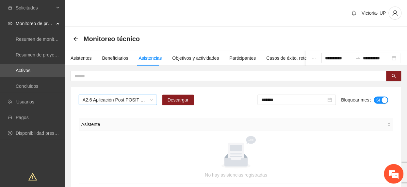
click at [119, 97] on span "A2.6 Aplicación Post POSIT con terapeuta. [GEOGRAPHIC_DATA]" at bounding box center [118, 100] width 71 height 10
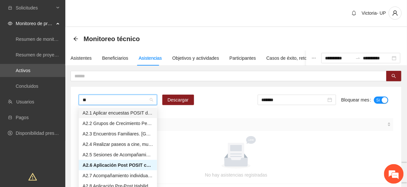
type input "***"
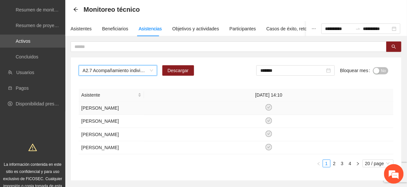
scroll to position [83, 0]
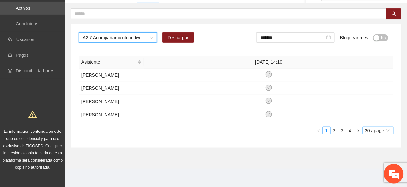
click at [366, 131] on span "20 / page" at bounding box center [378, 130] width 26 height 7
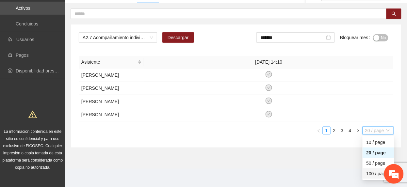
click at [372, 176] on div "100 / page" at bounding box center [379, 173] width 24 height 7
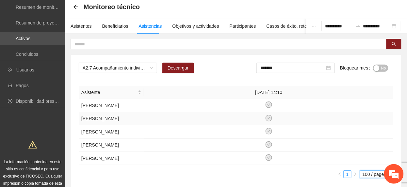
scroll to position [87, 0]
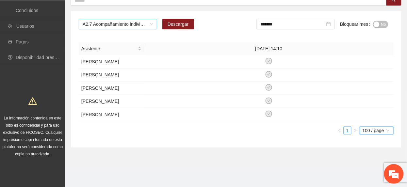
click at [112, 19] on span "A2.7 Acompañamiento individual a adolescentes. [GEOGRAPHIC_DATA]" at bounding box center [118, 24] width 71 height 10
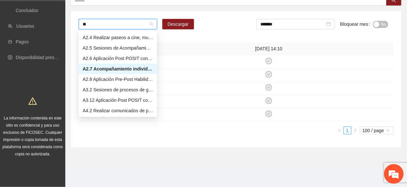
scroll to position [0, 0]
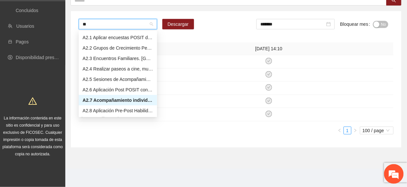
type input "***"
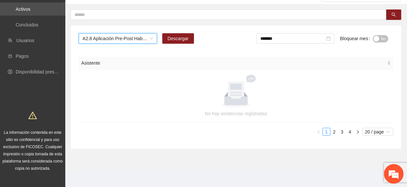
scroll to position [63, 0]
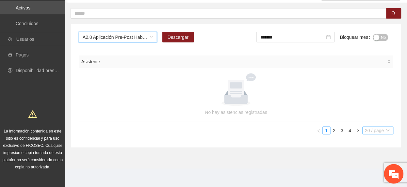
click at [377, 133] on span "20 / page" at bounding box center [378, 130] width 26 height 7
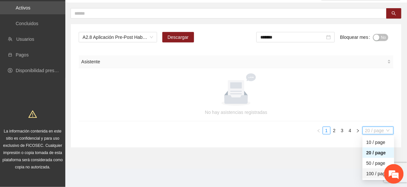
click at [375, 175] on div "100 / page" at bounding box center [379, 173] width 24 height 7
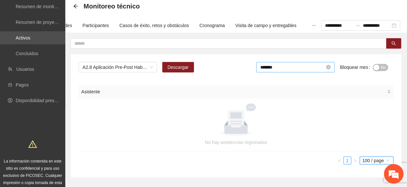
scroll to position [20, 0]
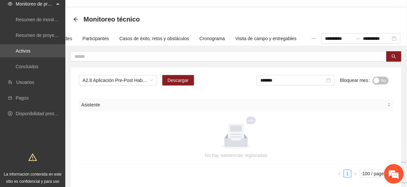
drag, startPoint x: 386, startPoint y: 81, endPoint x: 368, endPoint y: 78, distance: 18.6
click at [386, 82] on button "No" at bounding box center [380, 80] width 15 height 7
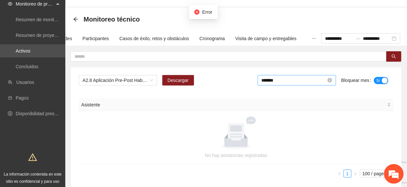
click at [301, 81] on input "*******" at bounding box center [294, 80] width 65 height 7
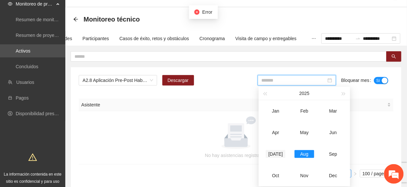
click at [273, 157] on div "[DATE]" at bounding box center [276, 154] width 20 height 8
type input "*******"
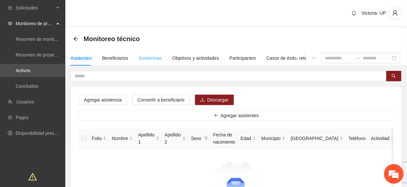
click at [150, 52] on div "Asistencias" at bounding box center [150, 58] width 23 height 15
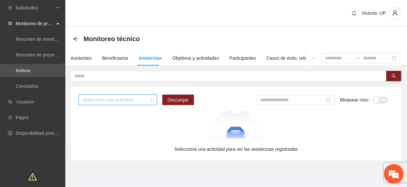
click at [141, 99] on input "search" at bounding box center [116, 100] width 66 height 10
click at [210, 108] on div "Selecciona una actividad Descargar Bloquear mes No" at bounding box center [236, 103] width 315 height 16
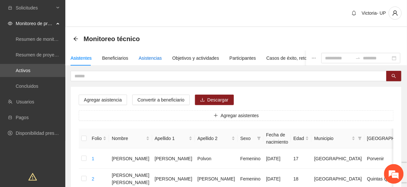
click at [156, 55] on div "Asistencias" at bounding box center [150, 58] width 23 height 7
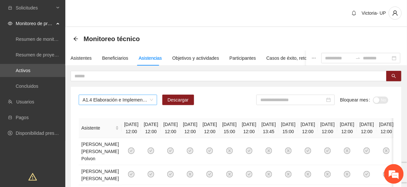
click at [108, 103] on span "A1.4 Elaboración e Implementación de Proyectos Juveniles" at bounding box center [118, 100] width 71 height 10
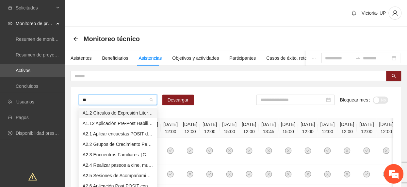
type input "***"
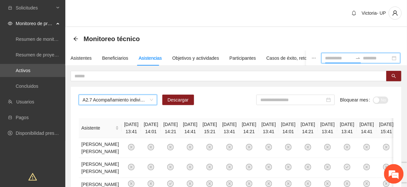
click at [325, 59] on input at bounding box center [338, 58] width 27 height 7
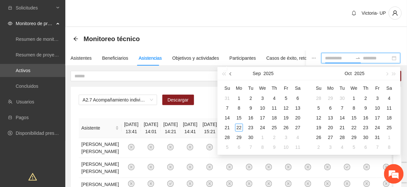
click at [232, 73] on span "button" at bounding box center [231, 73] width 3 height 3
type input "**********"
click at [230, 74] on span "button" at bounding box center [231, 73] width 3 height 3
type input "**********"
click at [251, 97] on div "1" at bounding box center [251, 98] width 8 height 8
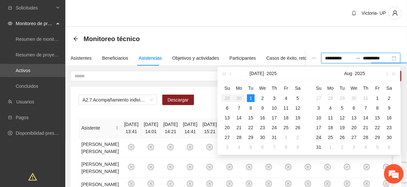
type input "**********"
click at [318, 147] on div "31" at bounding box center [319, 147] width 8 height 8
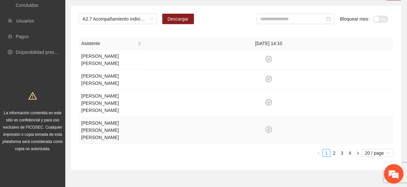
scroll to position [83, 0]
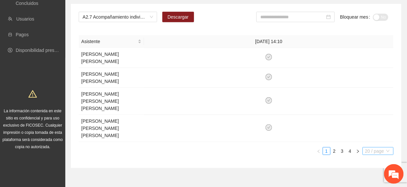
click at [365, 148] on span "20 / page" at bounding box center [378, 151] width 26 height 7
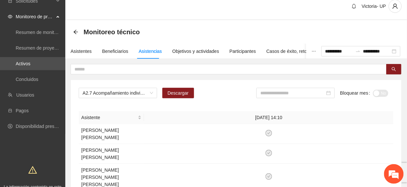
scroll to position [0, 0]
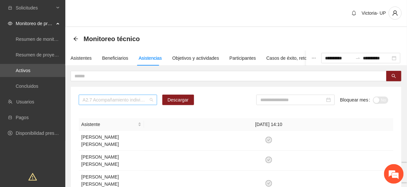
click at [123, 97] on span "A2.7 Acompañamiento individual a adolescentes. [GEOGRAPHIC_DATA]" at bounding box center [118, 100] width 71 height 10
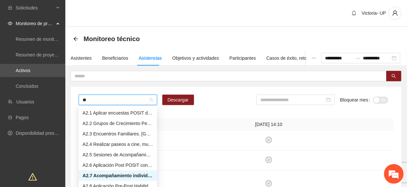
type input "***"
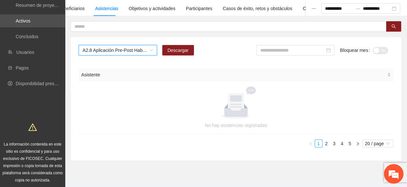
scroll to position [63, 0]
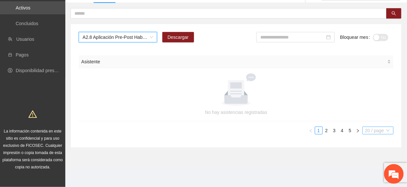
click at [373, 131] on span "20 / page" at bounding box center [378, 130] width 26 height 7
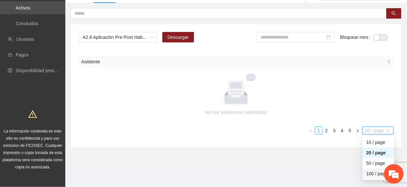
click at [373, 171] on div "100 / page" at bounding box center [379, 173] width 24 height 7
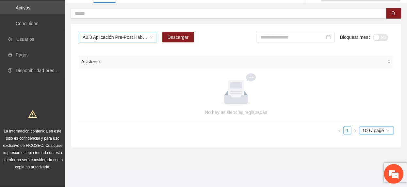
scroll to position [0, 0]
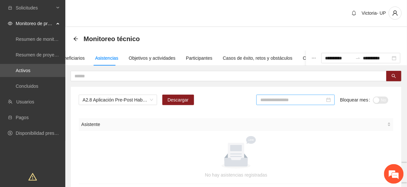
click at [314, 102] on input at bounding box center [292, 99] width 65 height 7
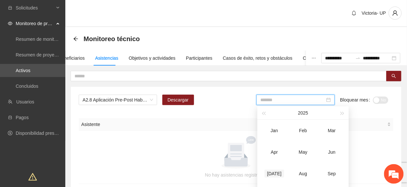
click at [272, 170] on div "[DATE]" at bounding box center [275, 174] width 20 height 8
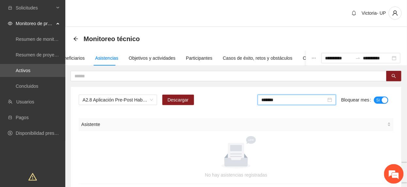
drag, startPoint x: 283, startPoint y: 99, endPoint x: 288, endPoint y: 112, distance: 14.2
click at [284, 102] on input "*******" at bounding box center [294, 99] width 65 height 7
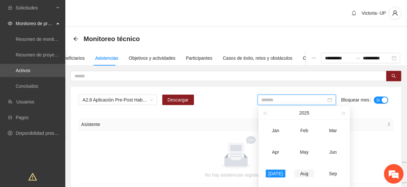
click at [306, 170] on div "Aug" at bounding box center [305, 174] width 20 height 8
type input "*******"
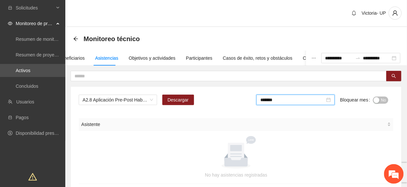
click at [381, 102] on span "No" at bounding box center [383, 100] width 5 height 7
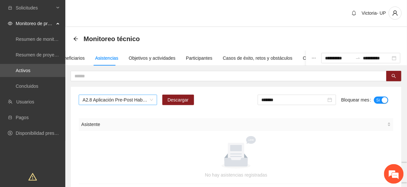
click at [135, 102] on span "A2.8 Aplicación Pre-Post Habilidades Sociales con terapeuta. [GEOGRAPHIC_DATA]" at bounding box center [118, 100] width 71 height 10
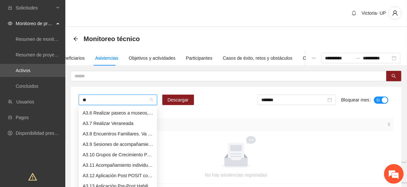
scroll to position [50, 0]
type input "***"
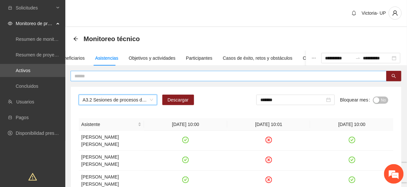
drag, startPoint x: 393, startPoint y: 59, endPoint x: 259, endPoint y: 78, distance: 135.1
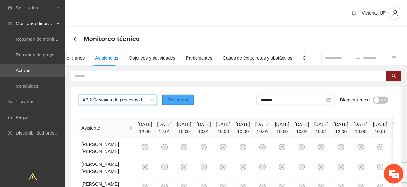
click at [178, 99] on span "Descargar" at bounding box center [178, 99] width 21 height 7
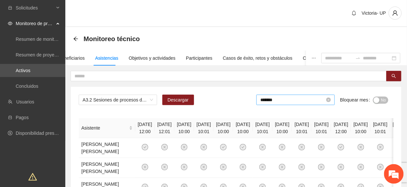
click at [306, 103] on input "*******" at bounding box center [292, 99] width 65 height 7
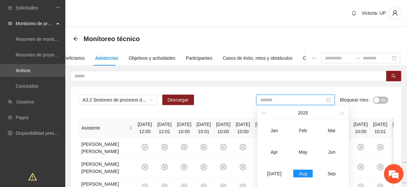
type input "*******"
click at [386, 101] on span "No" at bounding box center [383, 100] width 5 height 7
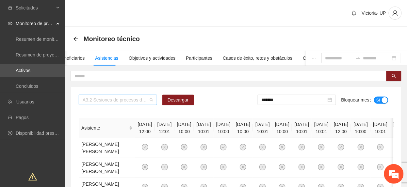
click at [117, 100] on span "A3.2 Sesiones de procesos de grupo para facilitar la educación abierta" at bounding box center [118, 100] width 71 height 10
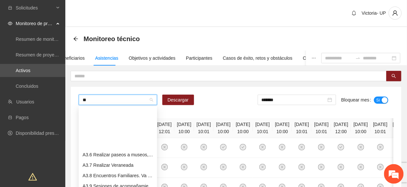
scroll to position [10, 0]
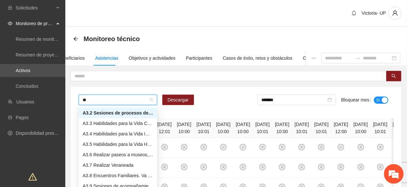
type input "***"
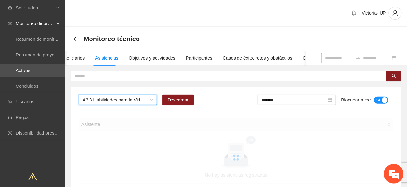
click at [326, 56] on input at bounding box center [338, 58] width 27 height 7
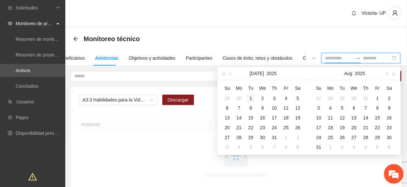
type input "**********"
click at [251, 97] on div "1" at bounding box center [251, 98] width 8 height 8
type input "**********"
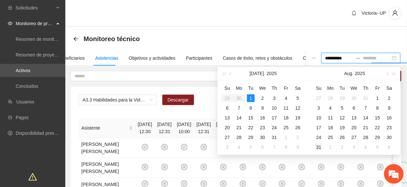
type input "**********"
click at [319, 149] on div "31" at bounding box center [319, 147] width 8 height 8
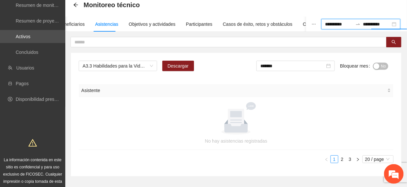
scroll to position [63, 0]
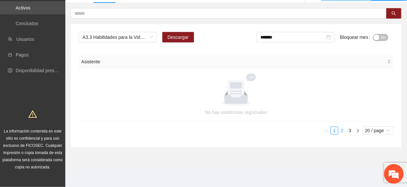
click at [340, 129] on link "2" at bounding box center [342, 130] width 7 height 7
click at [349, 133] on link "3" at bounding box center [350, 130] width 7 height 7
drag, startPoint x: 381, startPoint y: 37, endPoint x: 351, endPoint y: 44, distance: 31.2
click at [381, 37] on span "No" at bounding box center [383, 37] width 5 height 7
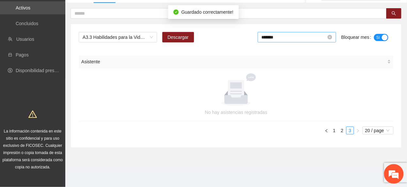
click at [311, 39] on input "*******" at bounding box center [294, 37] width 65 height 7
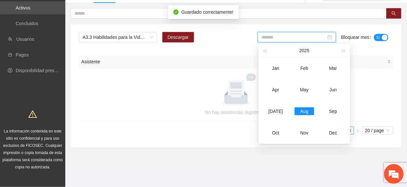
click at [277, 107] on td "[DATE]" at bounding box center [275, 112] width 29 height 22
type input "*******"
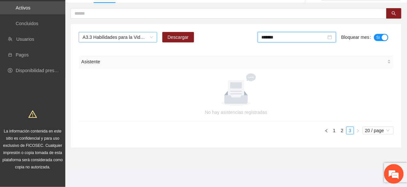
click at [108, 37] on span "A3.3 Habilidades para la Vida Cocina" at bounding box center [118, 37] width 71 height 10
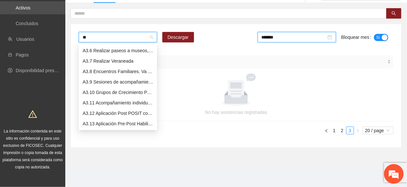
scroll to position [21, 0]
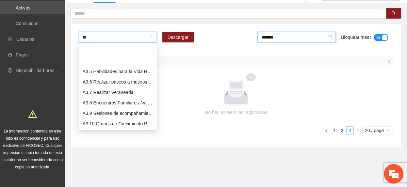
type input "***"
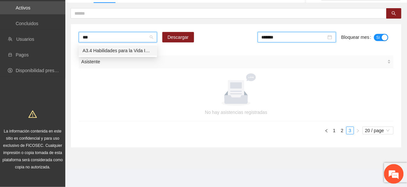
scroll to position [0, 0]
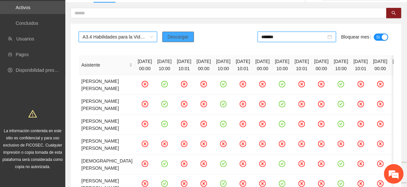
click at [191, 38] on button "Descargar" at bounding box center [178, 37] width 32 height 10
